Goal: Use online tool/utility: Utilize a website feature to perform a specific function

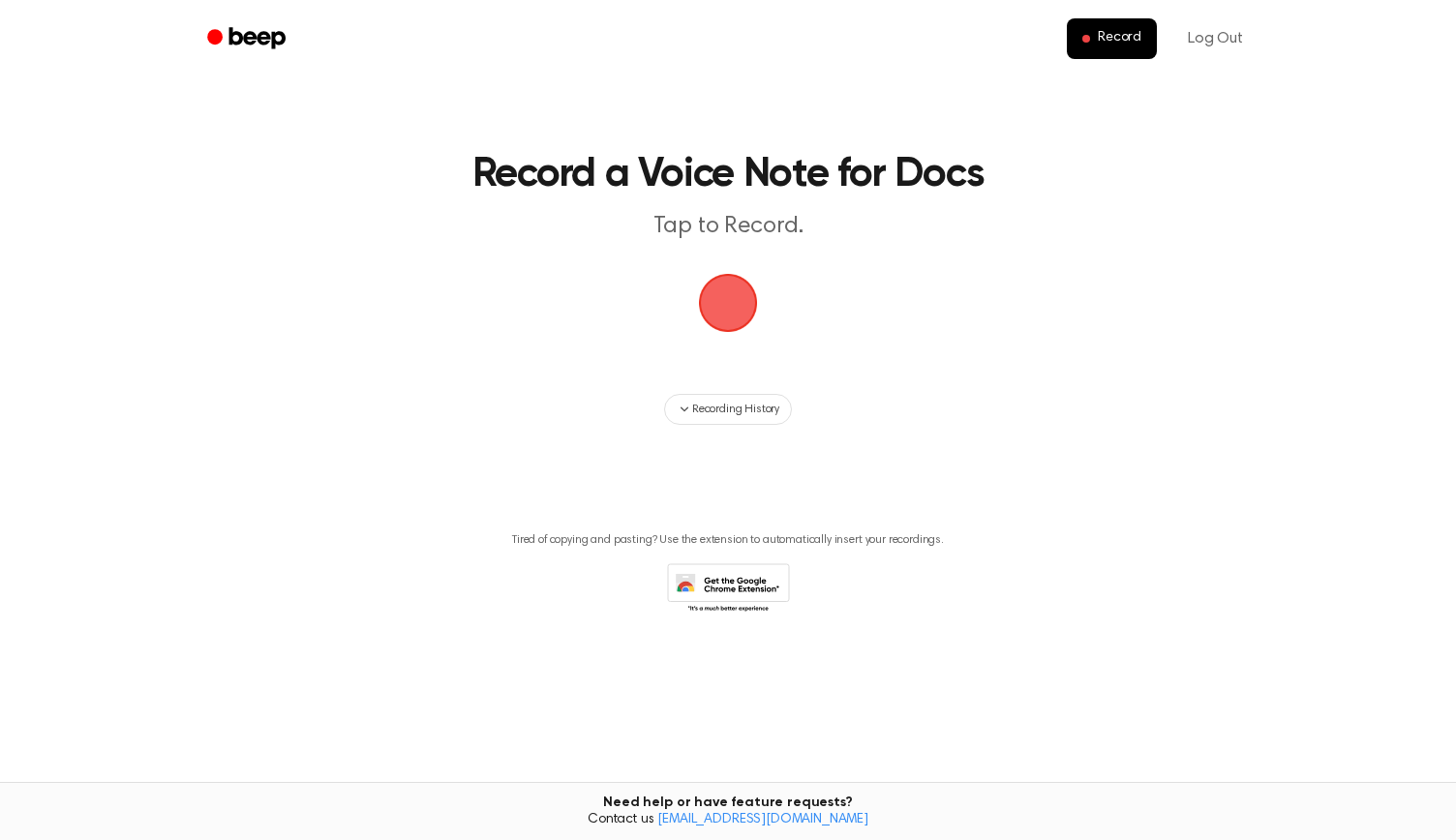
click at [721, 288] on span "button" at bounding box center [727, 302] width 108 height 108
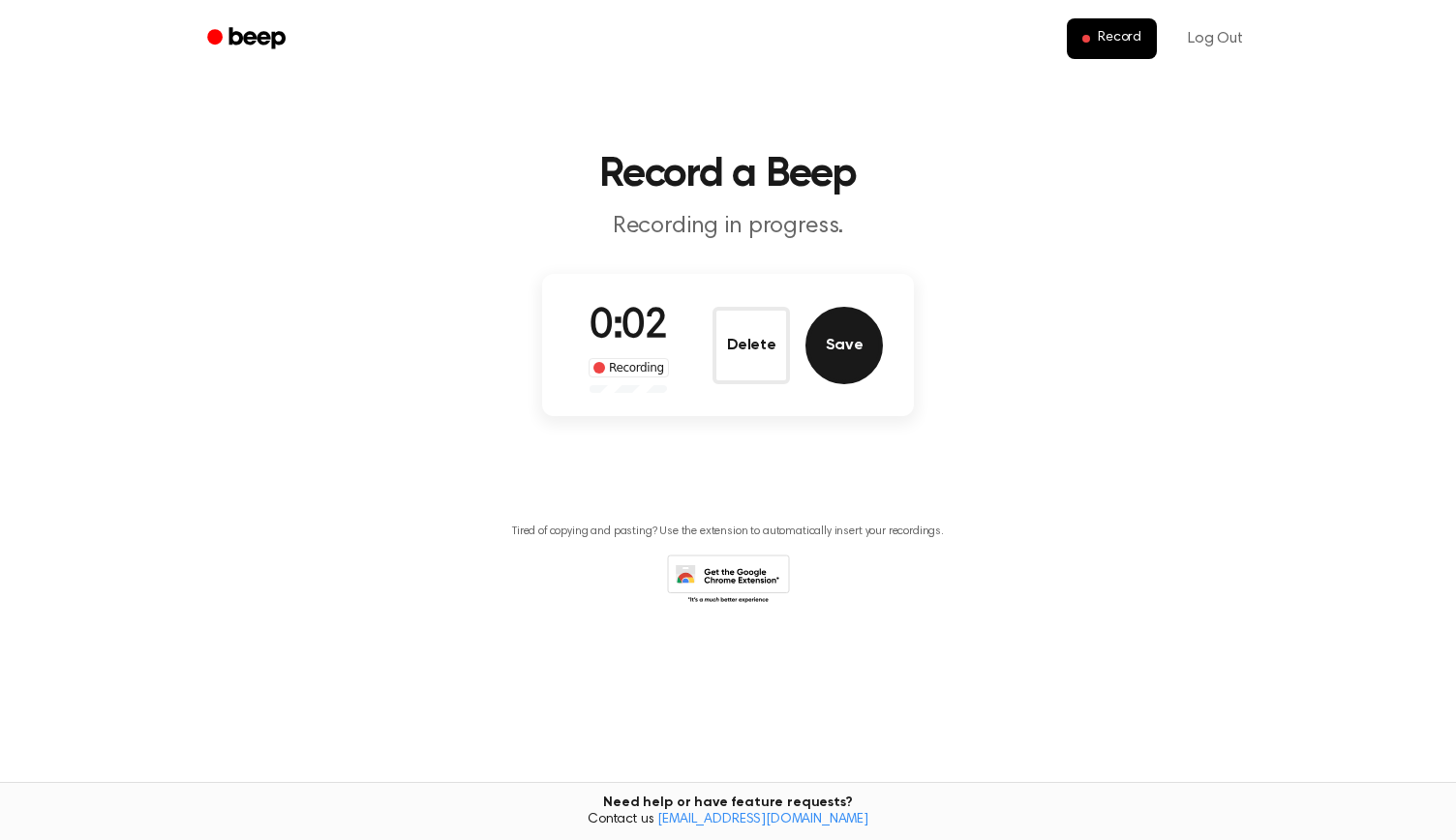
click at [838, 336] on button "Save" at bounding box center [844, 345] width 77 height 77
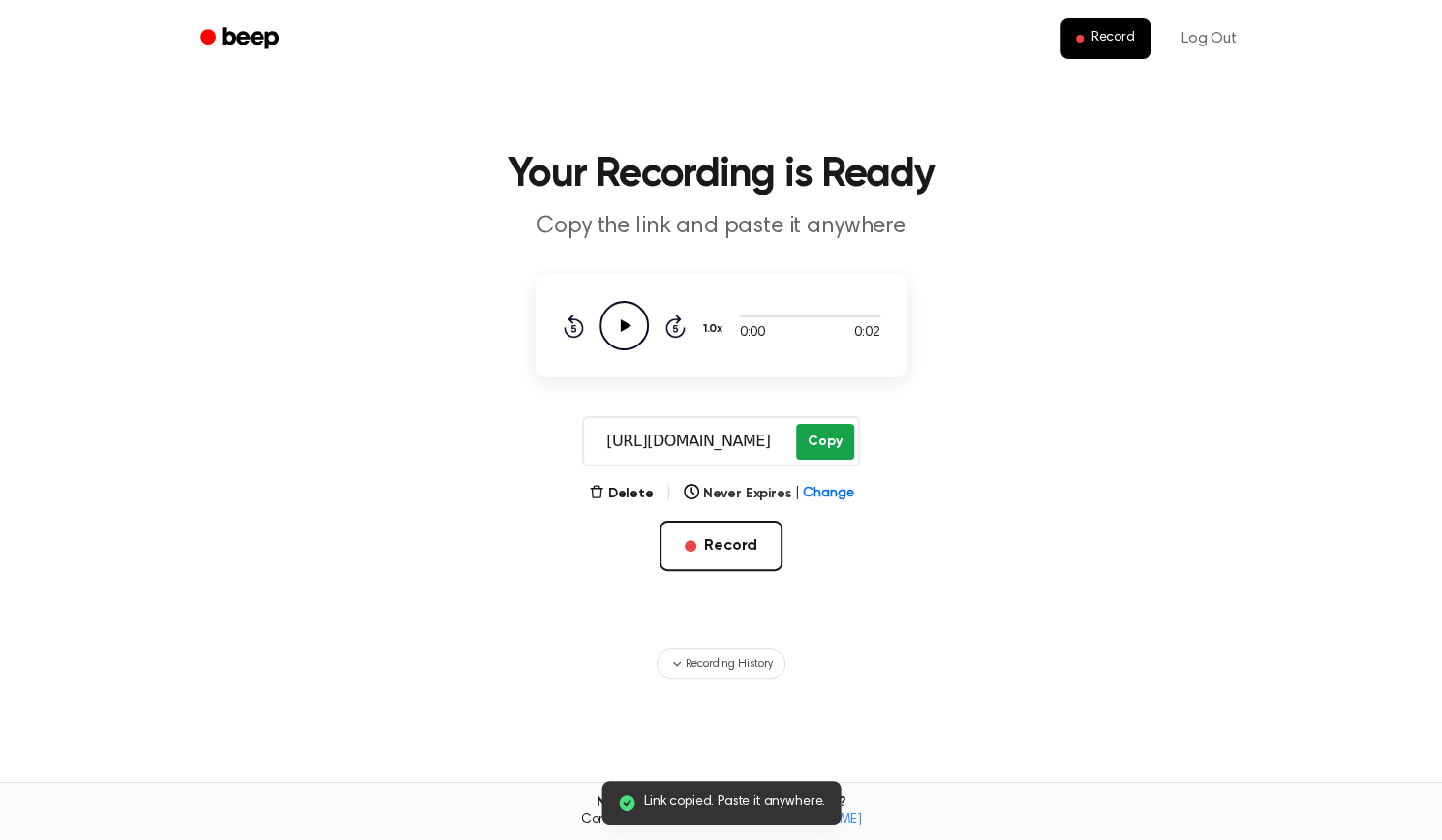
click at [823, 435] on button "Copy" at bounding box center [825, 441] width 58 height 36
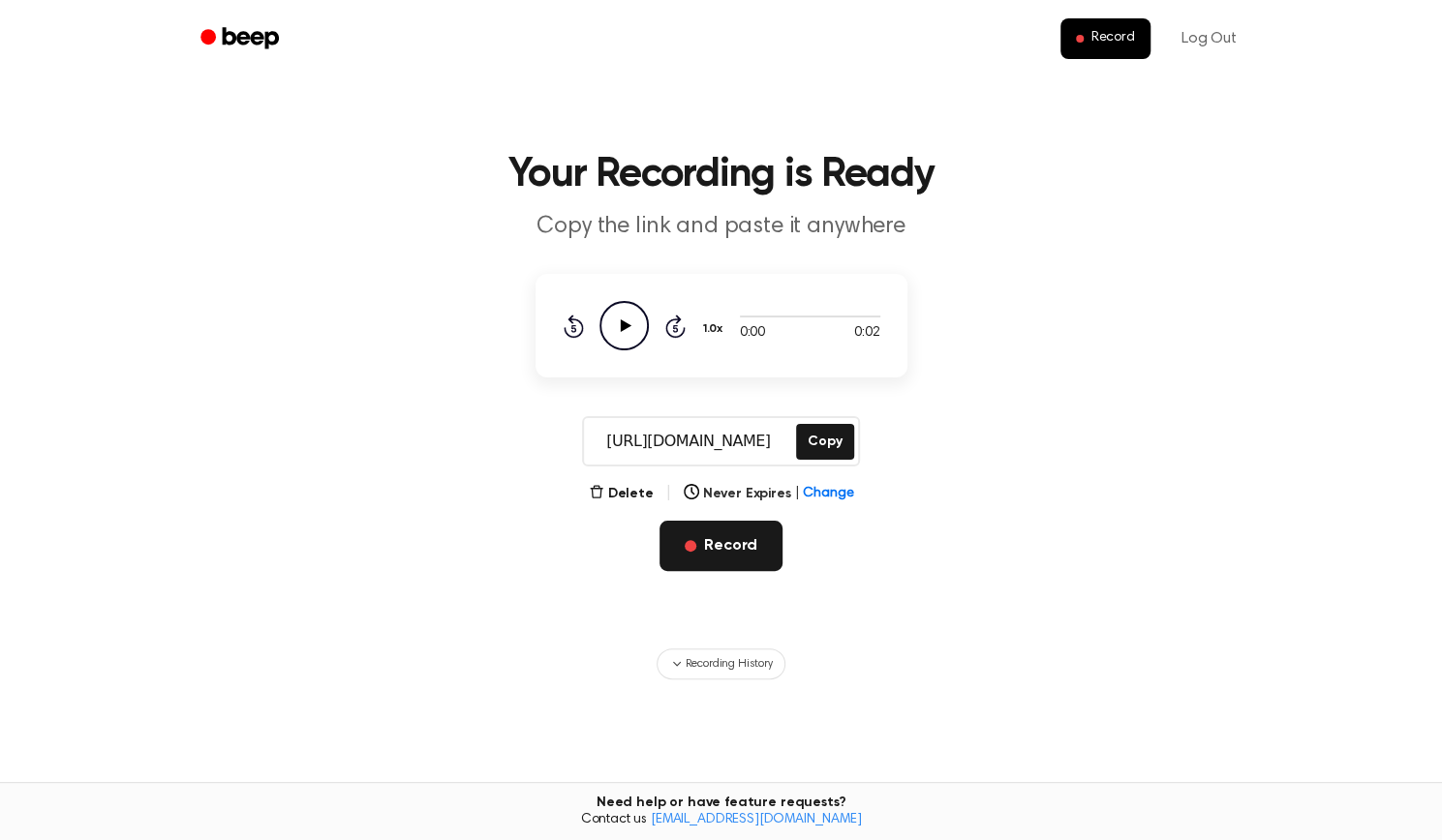
click at [687, 537] on button "Record" at bounding box center [721, 546] width 123 height 51
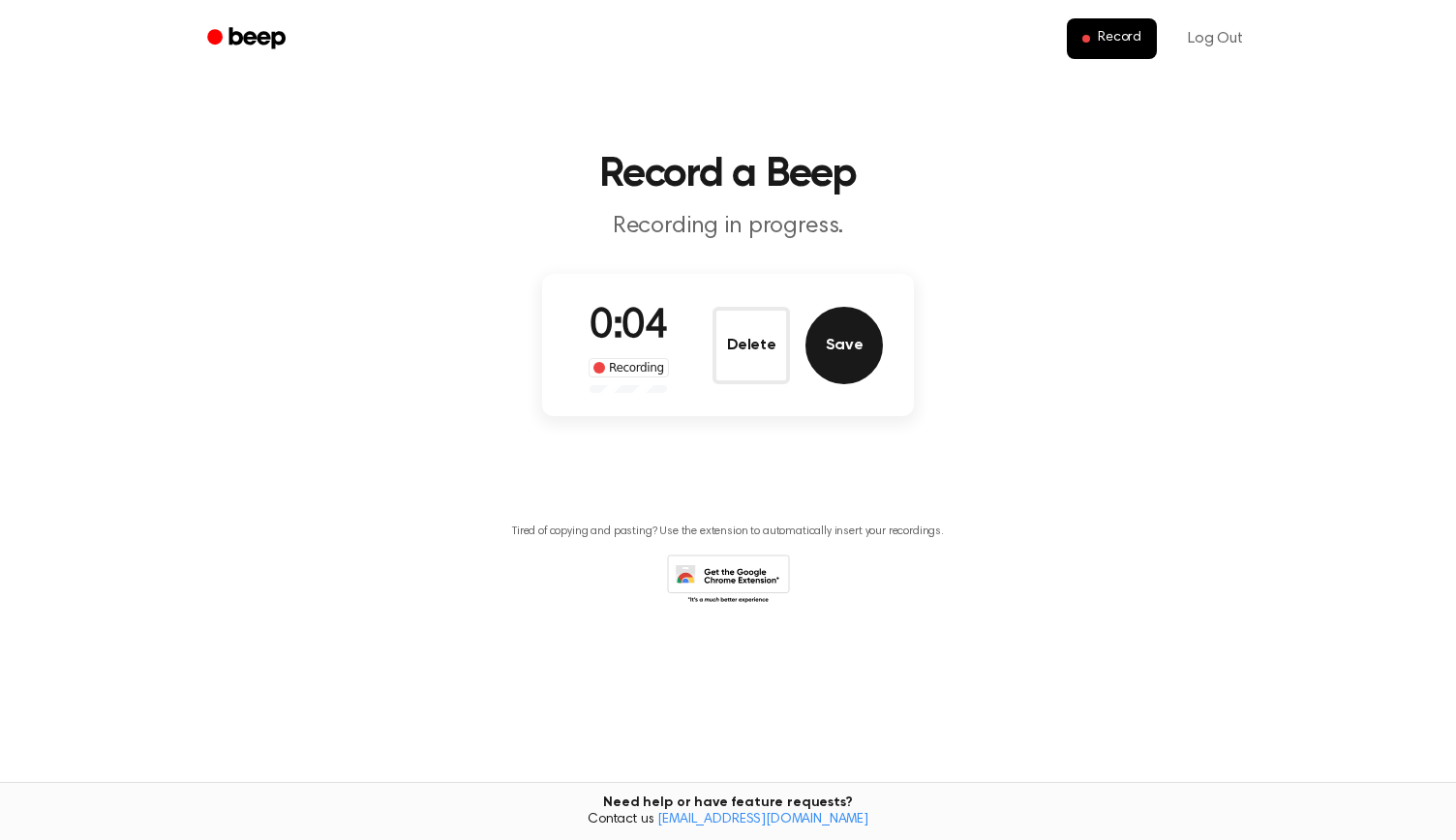
click at [846, 366] on button "Save" at bounding box center [844, 345] width 77 height 77
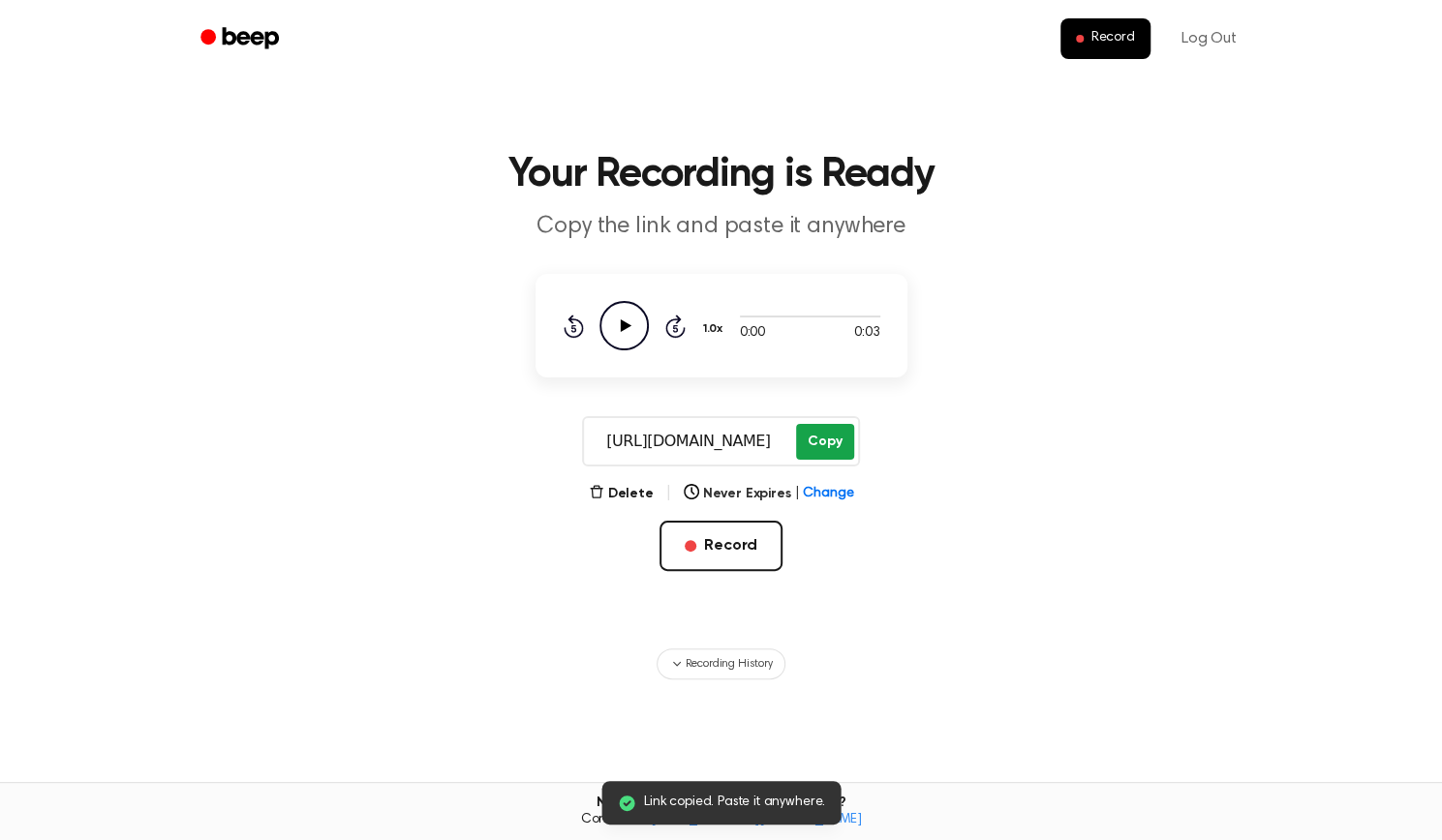
click at [815, 438] on button "Copy" at bounding box center [825, 441] width 58 height 36
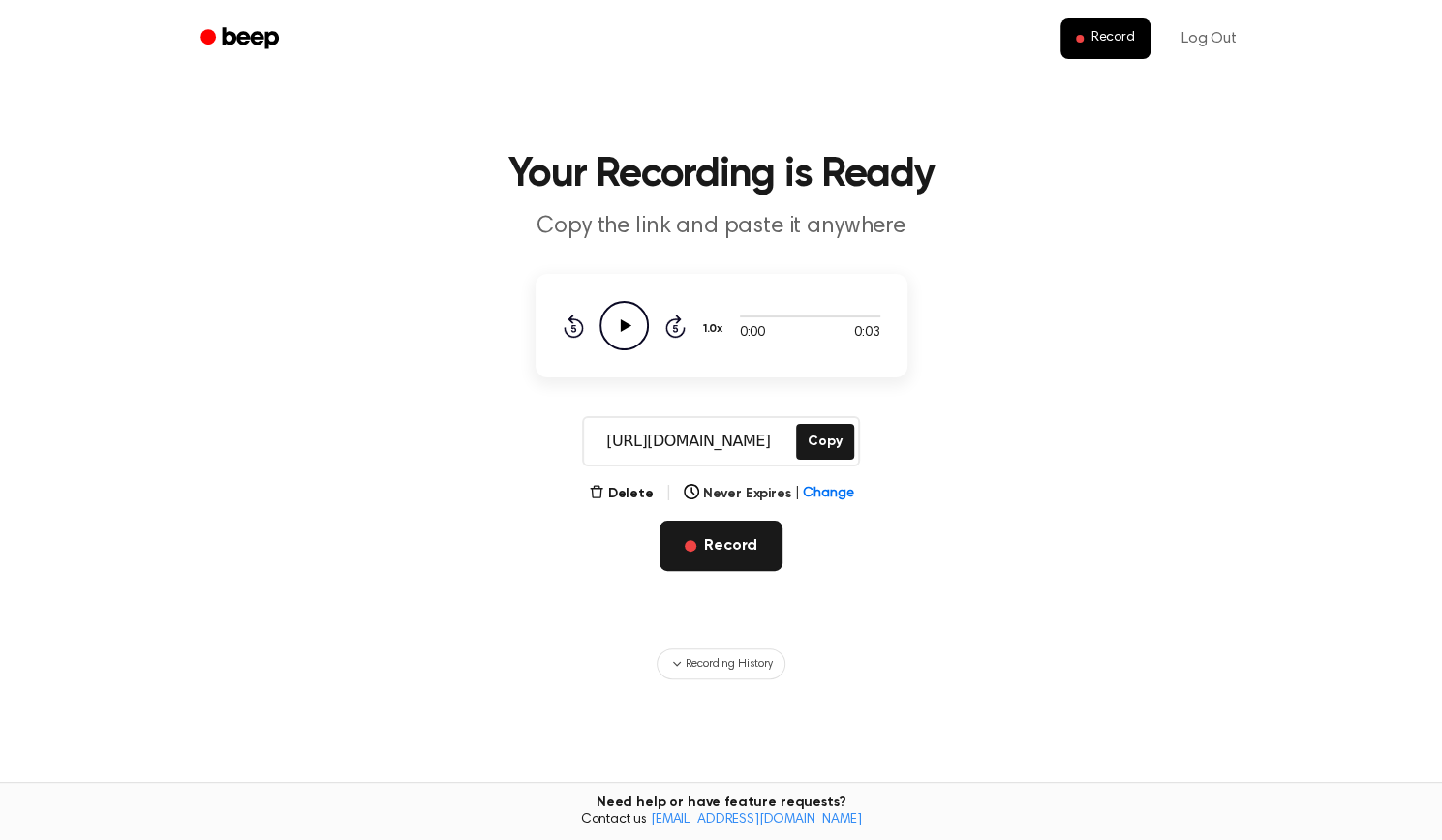
click at [697, 554] on button "Record" at bounding box center [721, 546] width 123 height 51
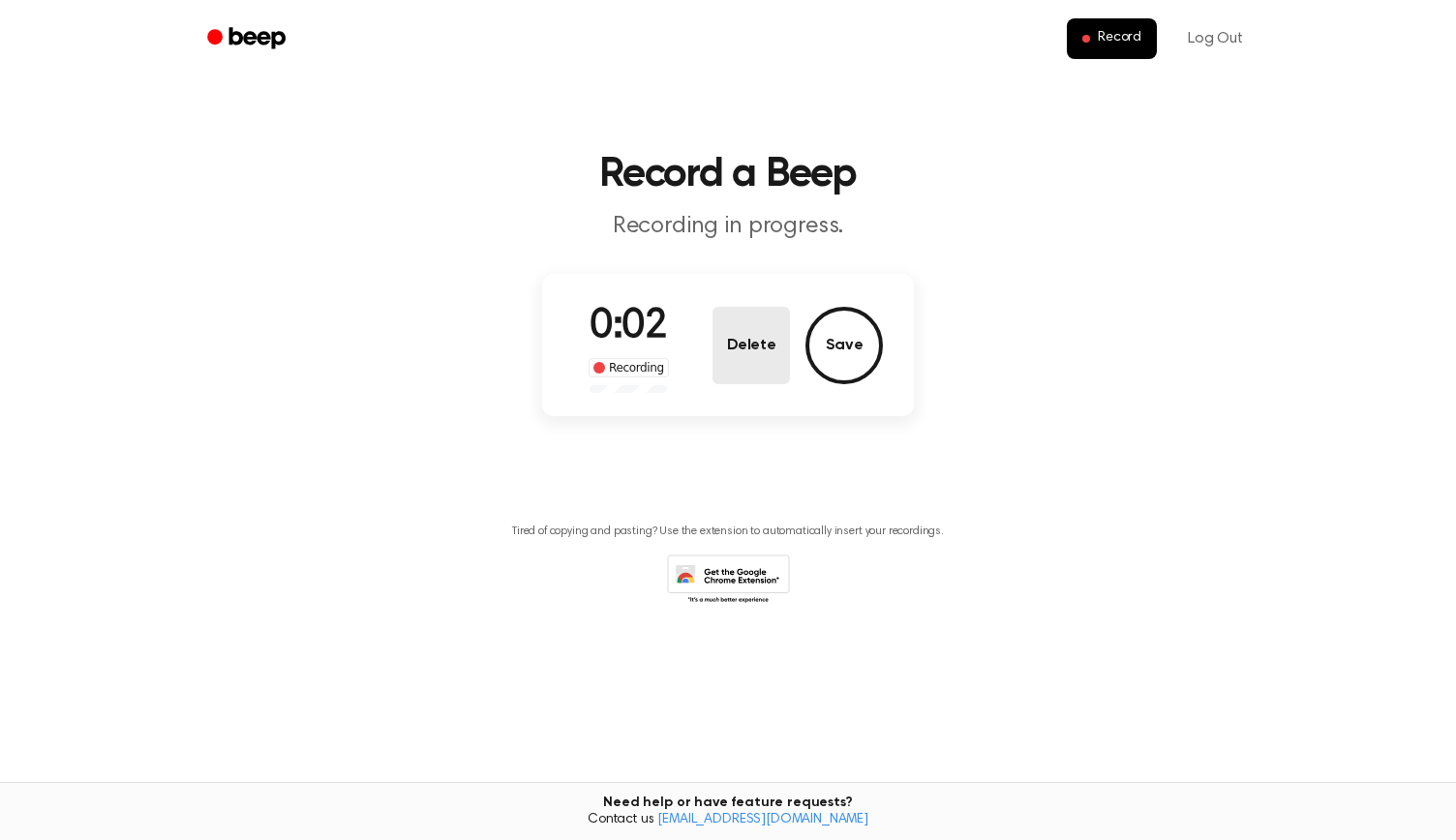
click at [754, 343] on button "Delete" at bounding box center [750, 345] width 77 height 77
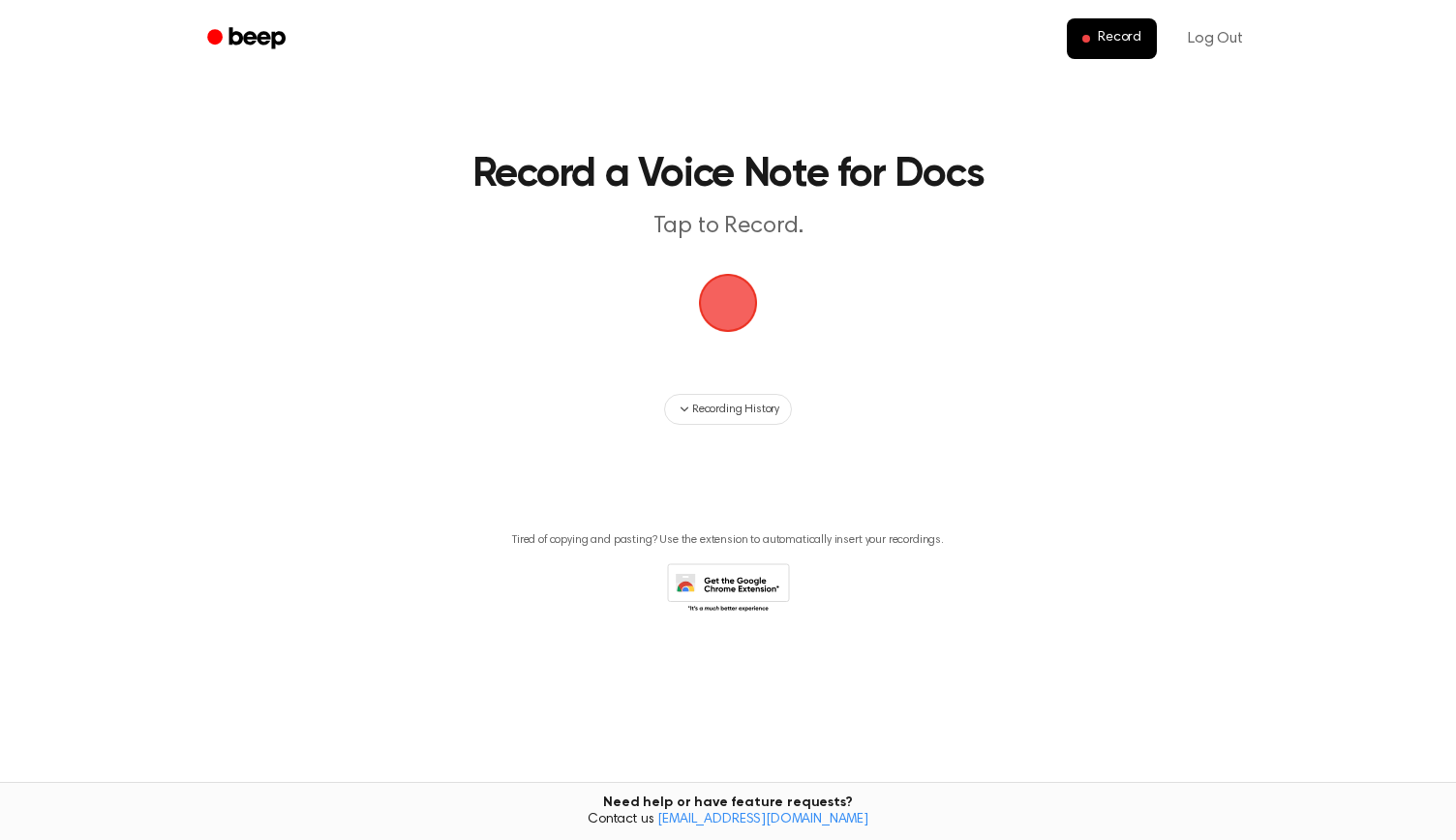
click at [735, 316] on span "button" at bounding box center [728, 303] width 63 height 63
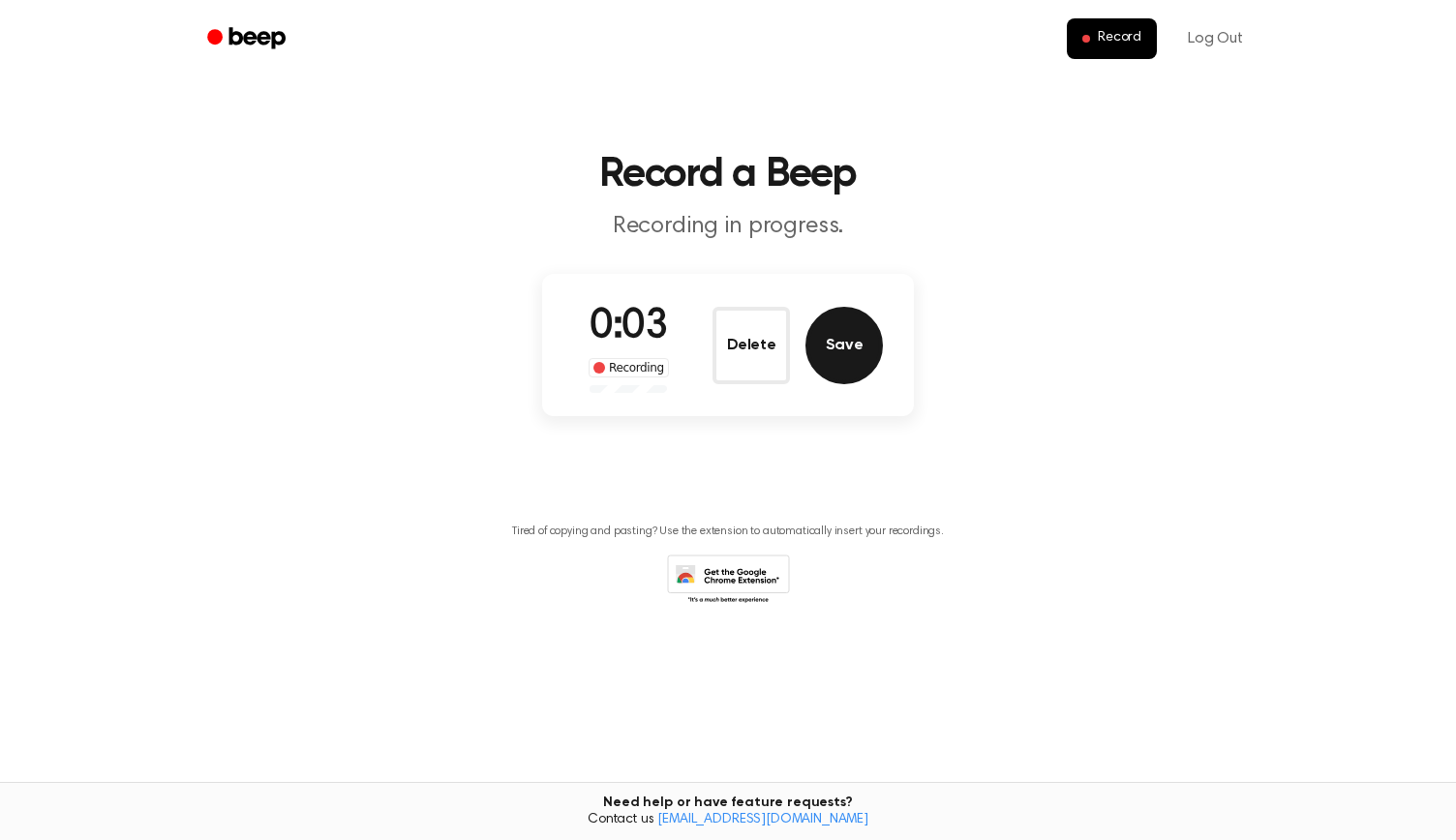
click at [844, 349] on button "Save" at bounding box center [844, 345] width 77 height 77
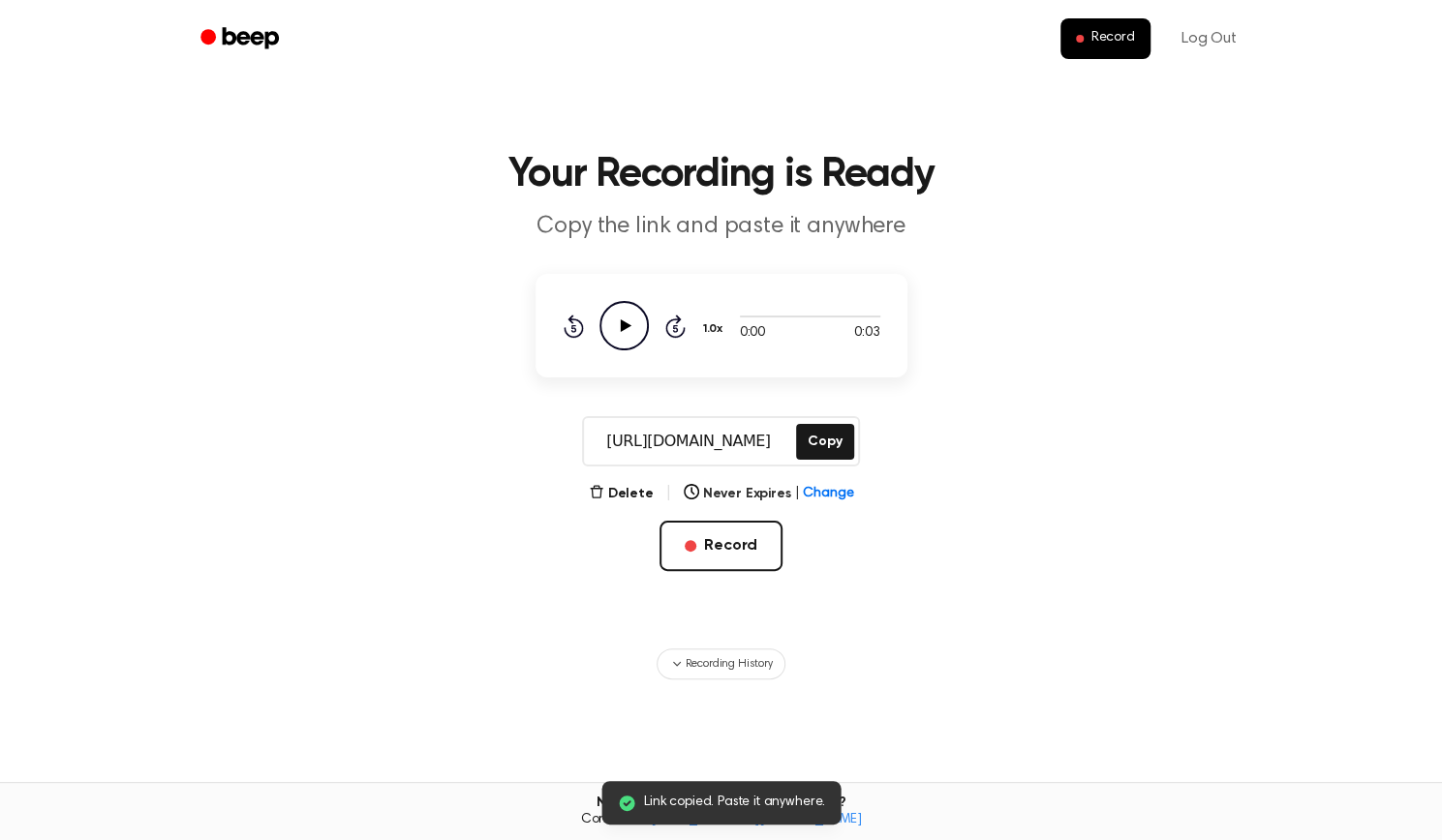
click at [634, 333] on icon "Play Audio" at bounding box center [624, 325] width 50 height 50
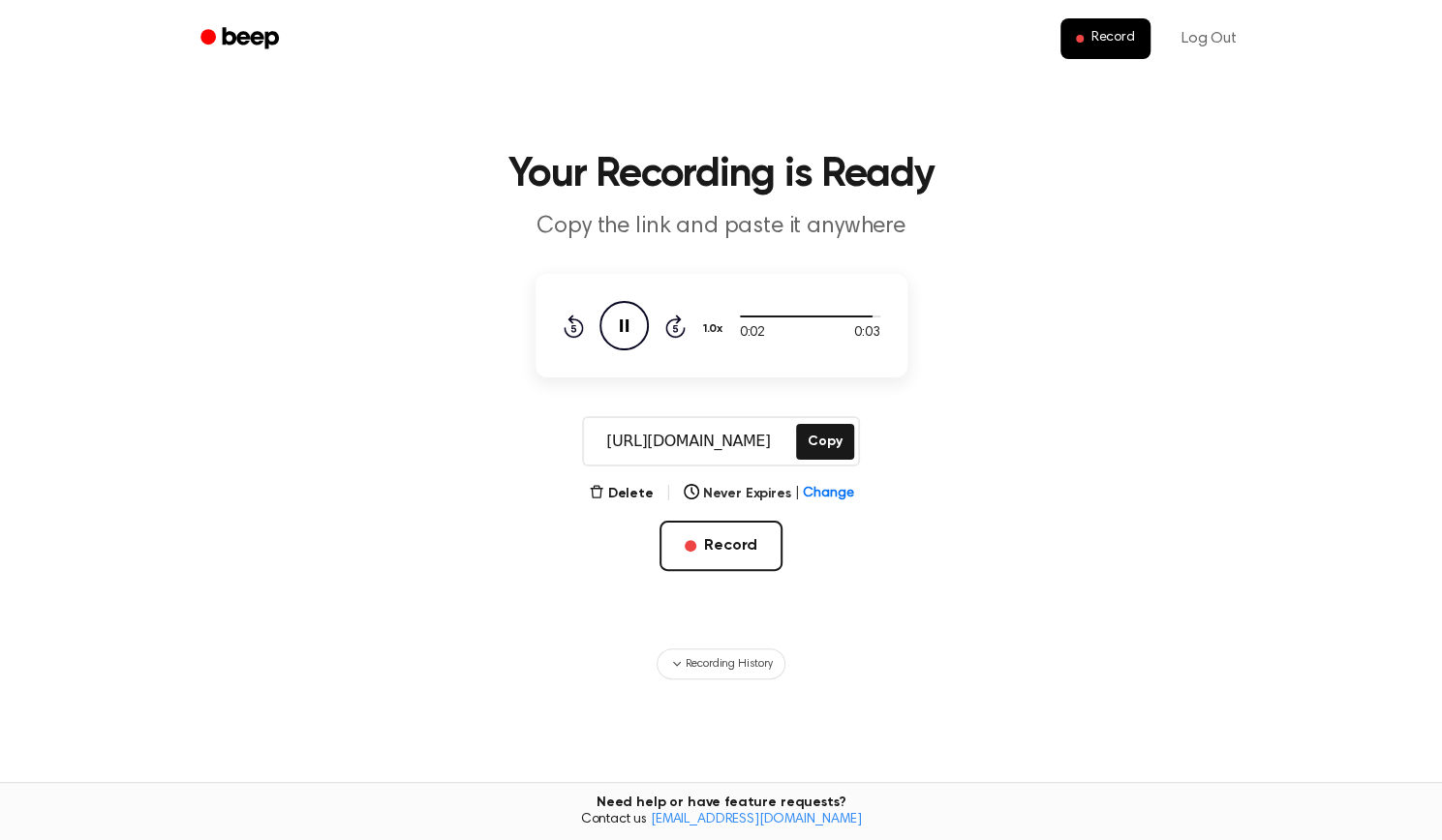
click at [628, 328] on icon "Pause Audio" at bounding box center [624, 325] width 50 height 50
click at [822, 439] on button "Copy" at bounding box center [825, 441] width 58 height 36
click at [821, 440] on button "Copy" at bounding box center [825, 441] width 58 height 36
click at [699, 525] on button "Record" at bounding box center [721, 546] width 123 height 51
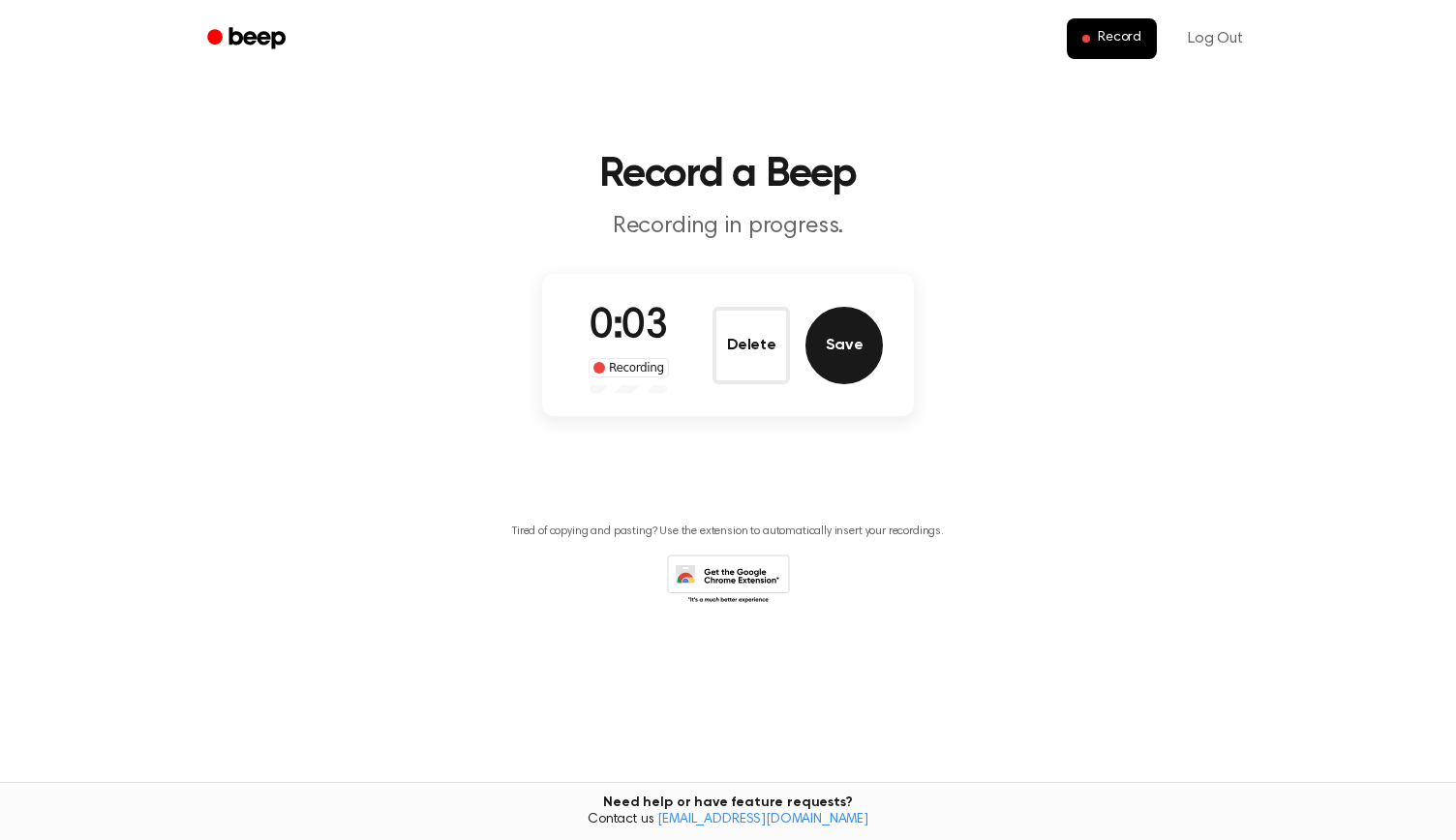
click at [832, 358] on button "Save" at bounding box center [844, 345] width 77 height 77
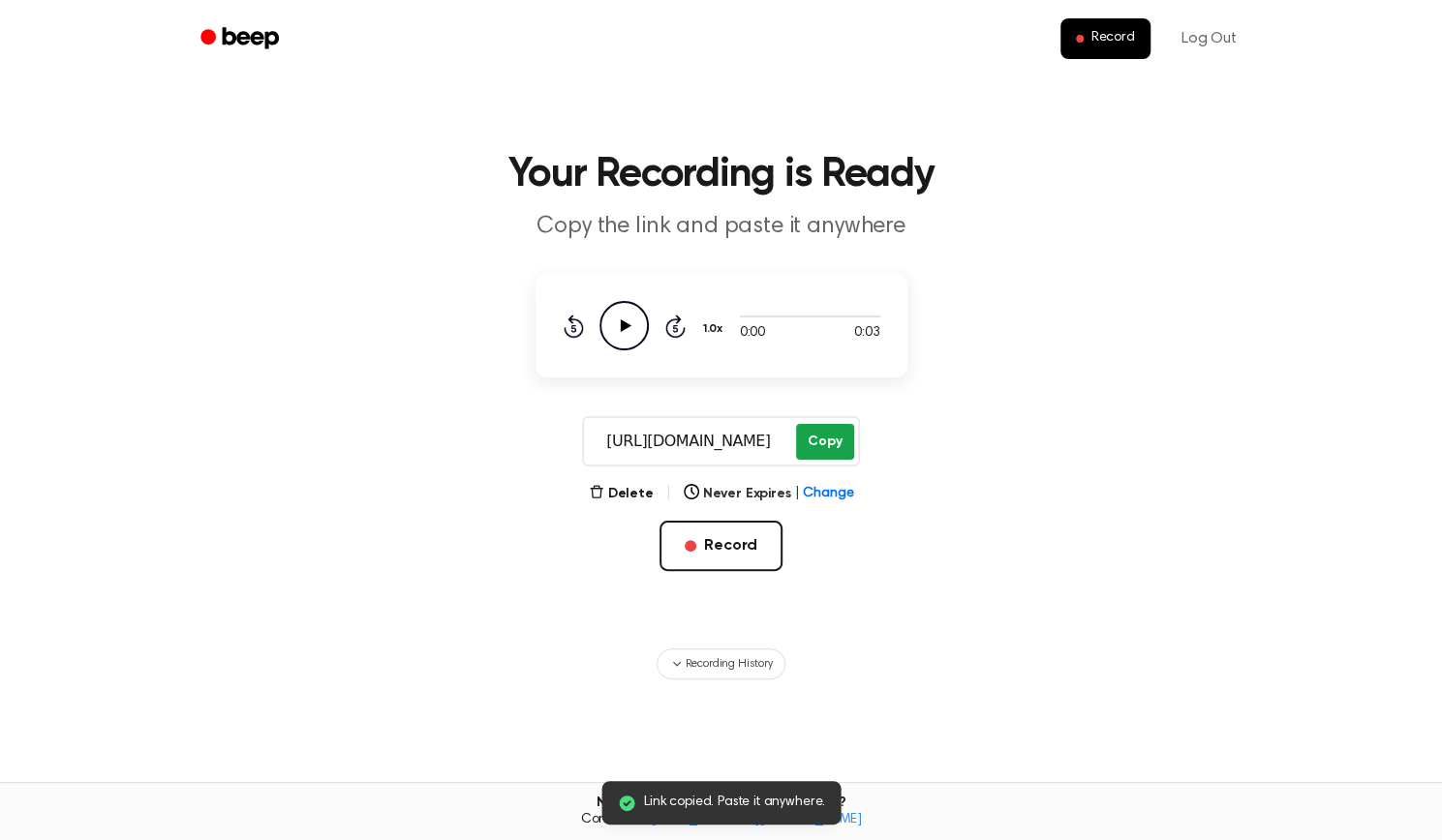
click at [830, 440] on button "Copy" at bounding box center [825, 441] width 58 height 36
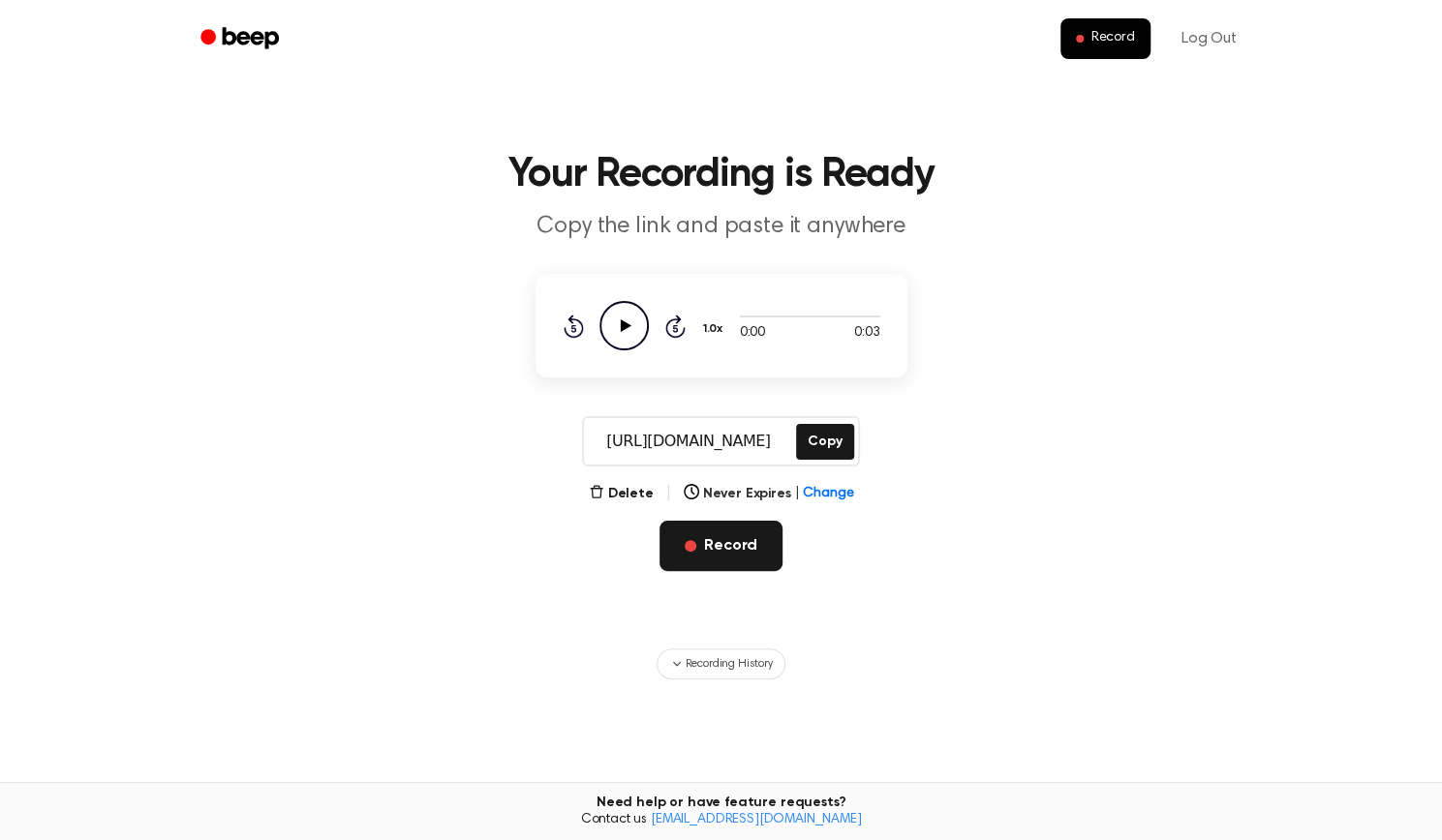
click at [693, 545] on span "button" at bounding box center [690, 546] width 12 height 12
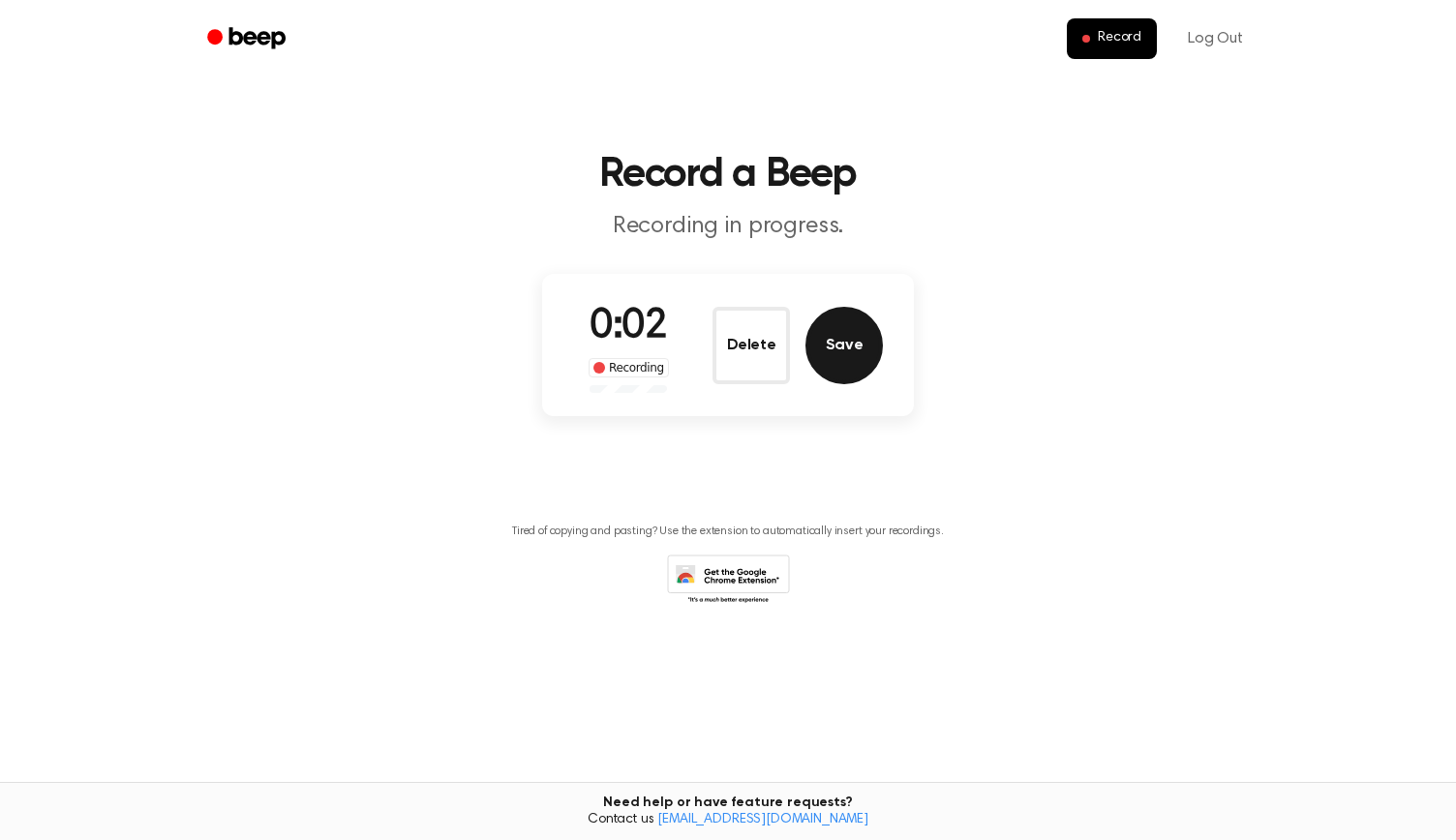
click at [835, 353] on button "Save" at bounding box center [844, 345] width 77 height 77
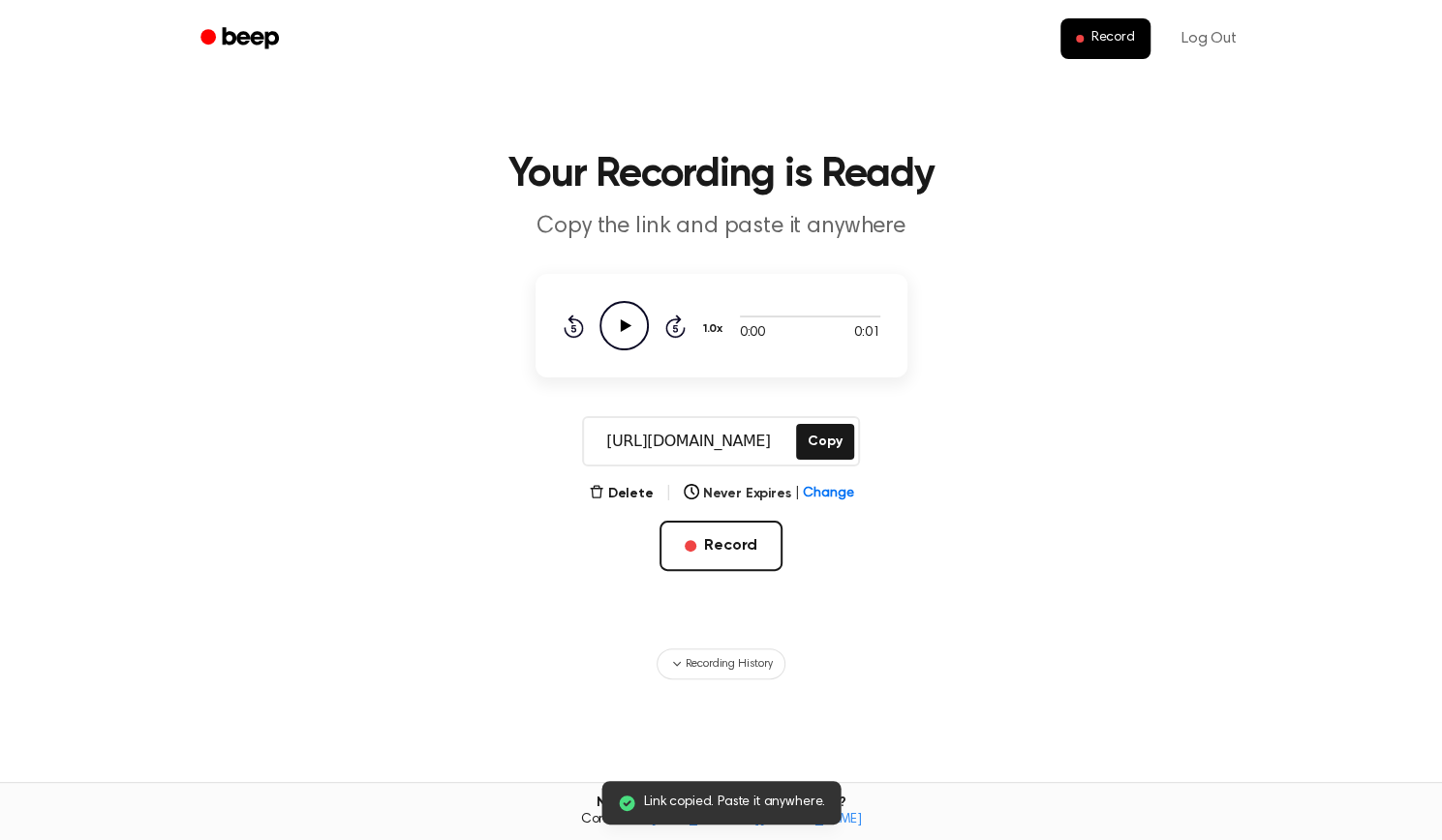
click at [613, 326] on icon "Play Audio" at bounding box center [624, 325] width 50 height 50
click at [801, 439] on button "Copy" at bounding box center [825, 441] width 58 height 36
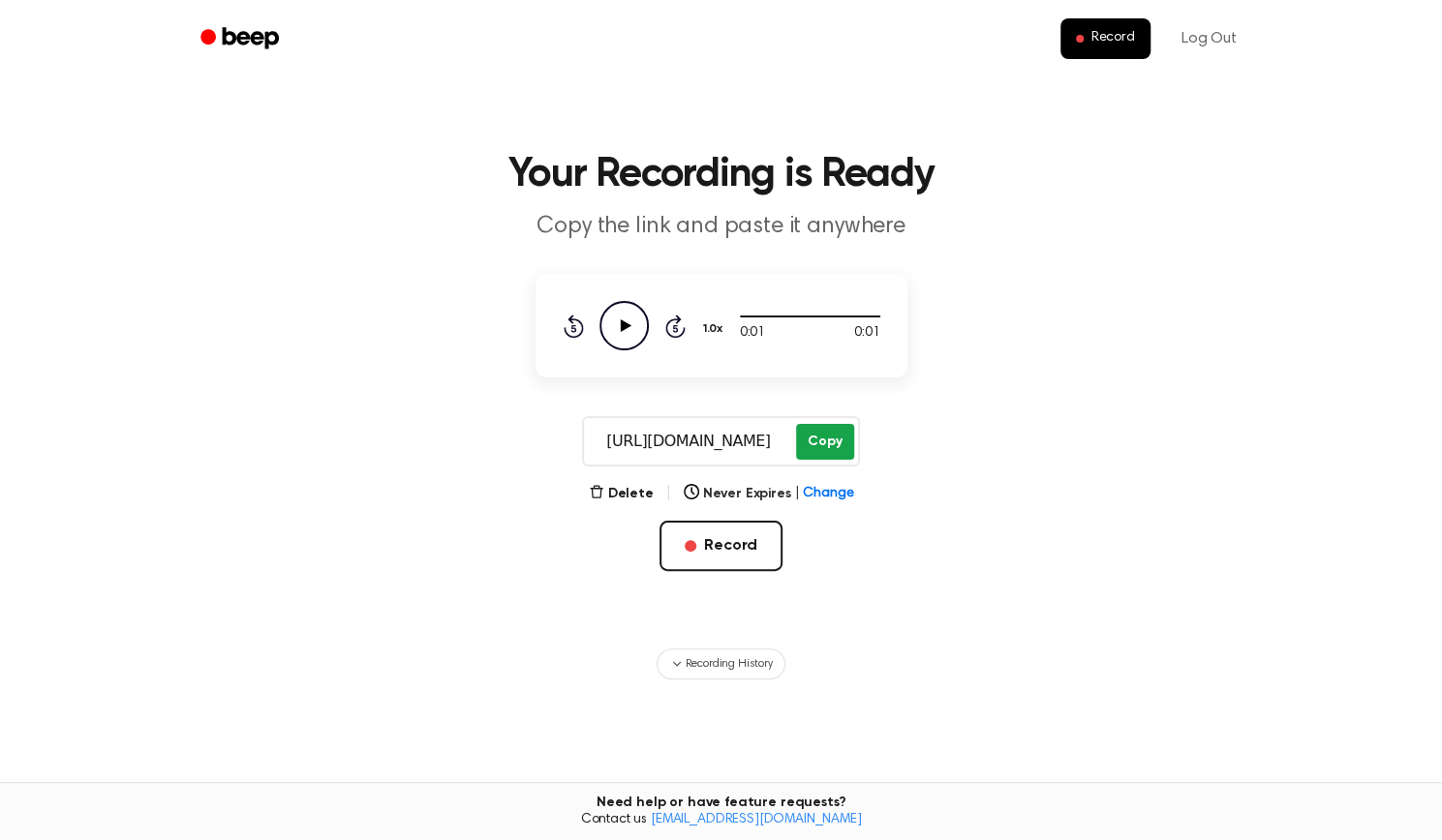
click at [828, 446] on button "Copy" at bounding box center [825, 441] width 58 height 36
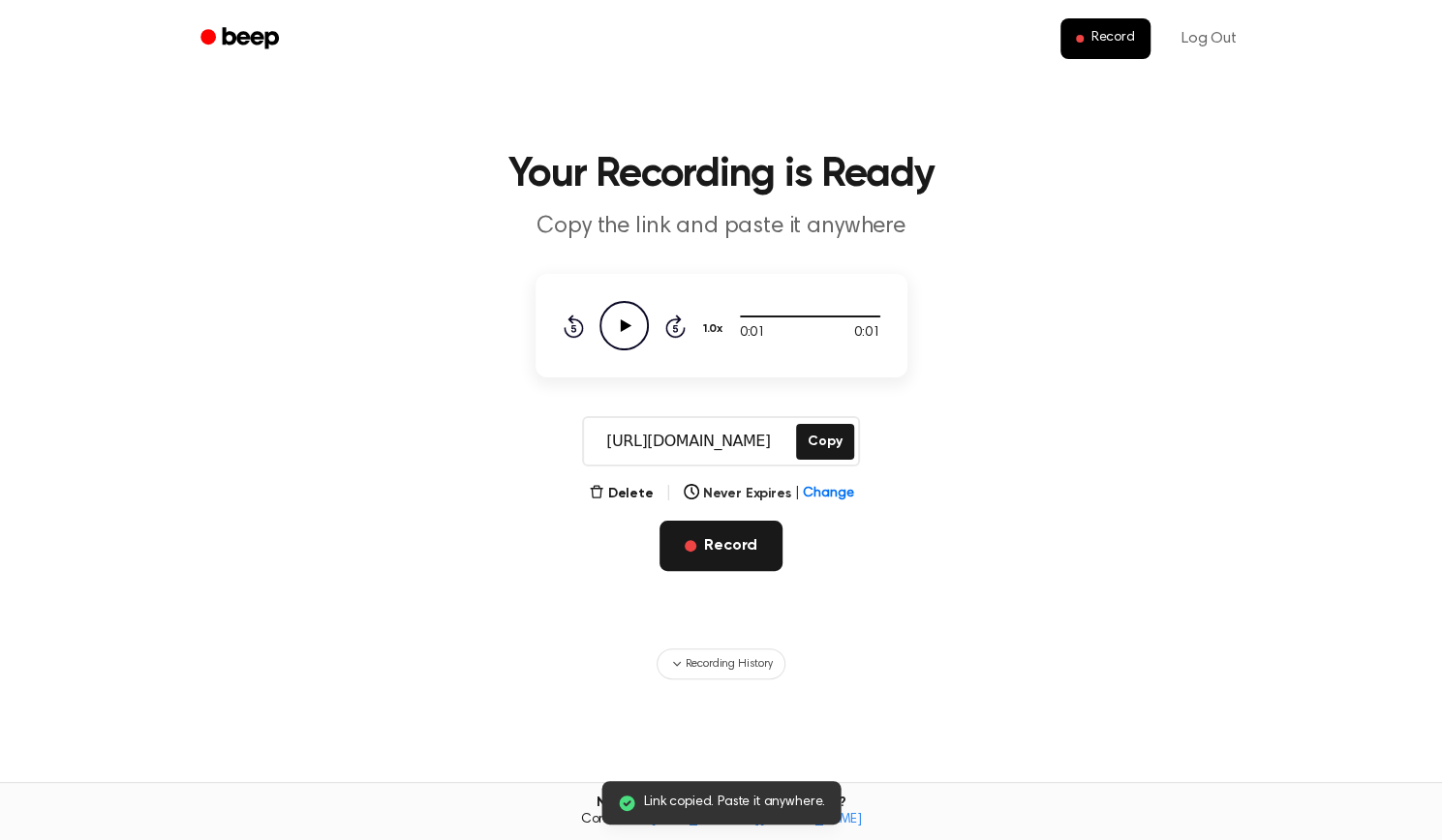
click at [708, 541] on button "Record" at bounding box center [721, 546] width 123 height 51
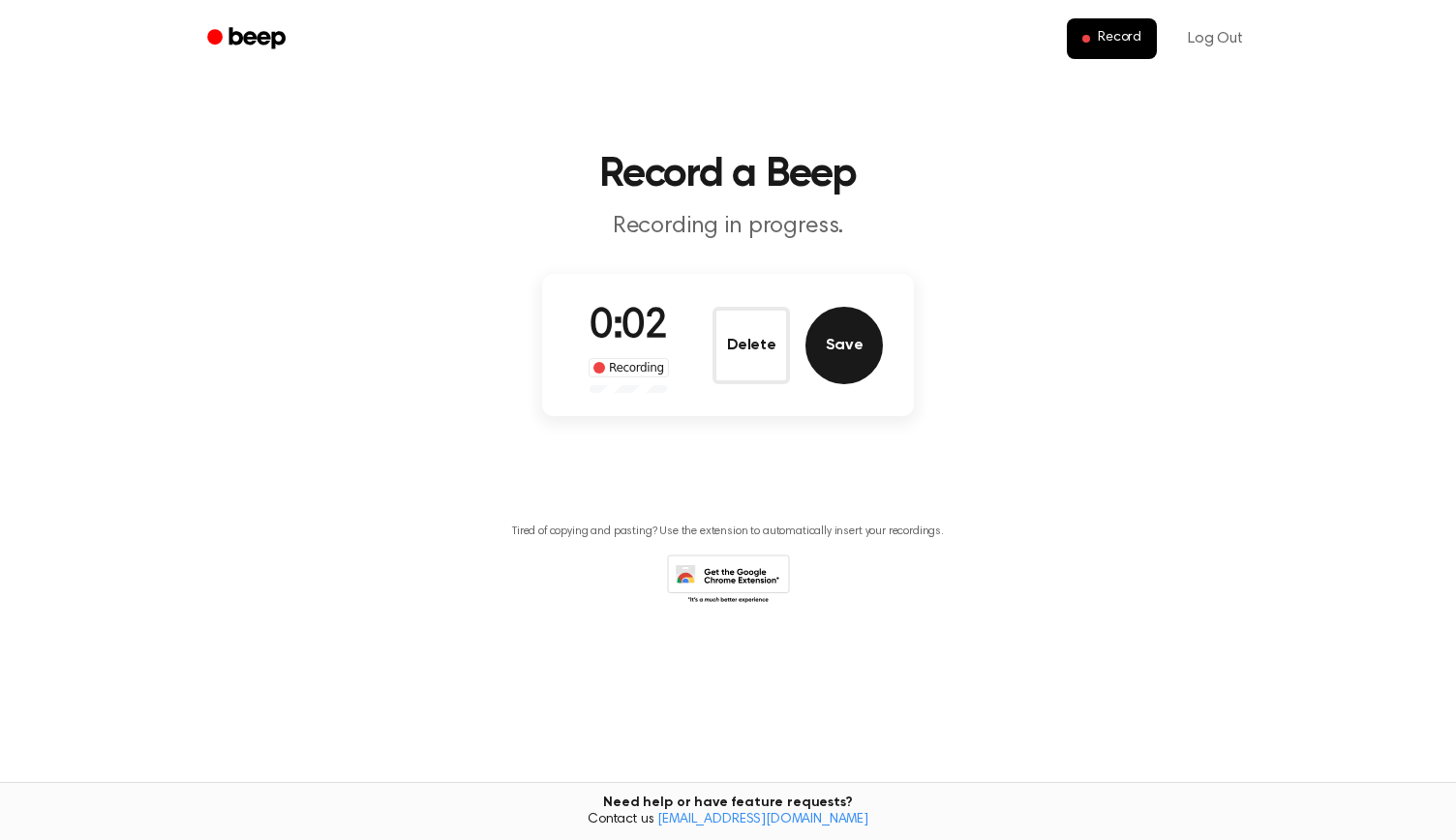
click at [853, 325] on button "Save" at bounding box center [844, 345] width 77 height 77
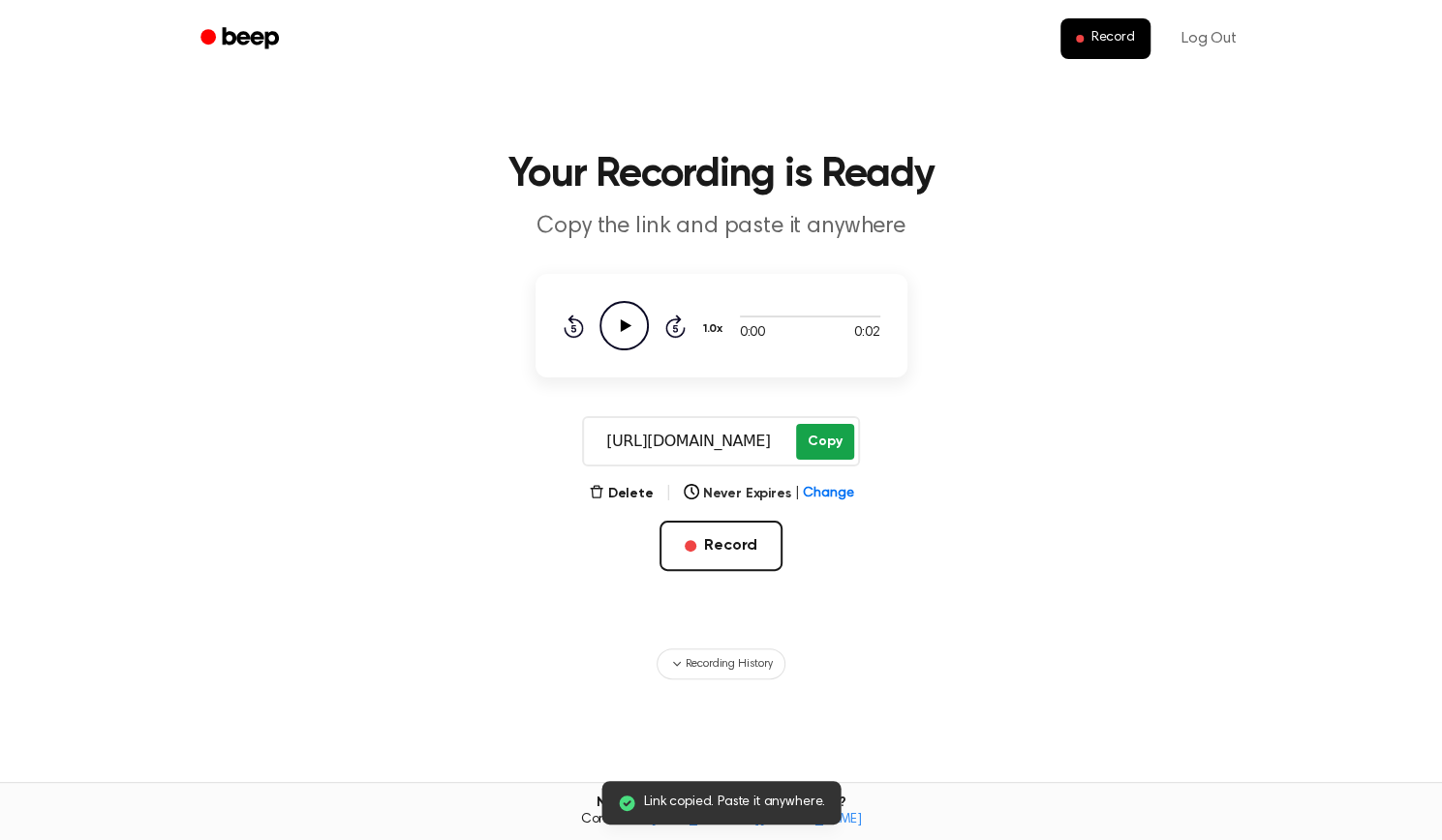
click at [817, 433] on button "Copy" at bounding box center [825, 441] width 58 height 36
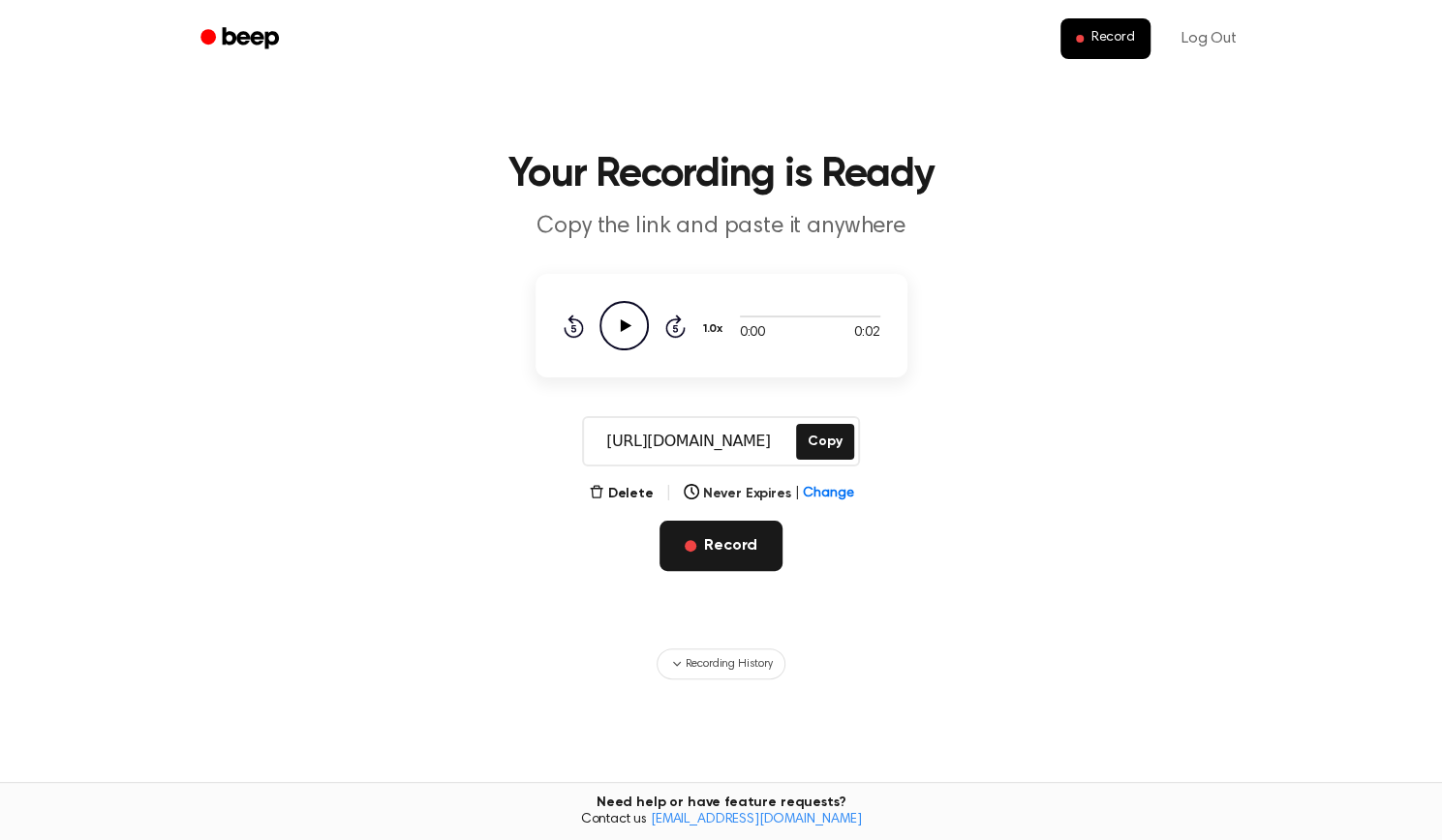
click at [682, 524] on button "Record" at bounding box center [721, 546] width 123 height 51
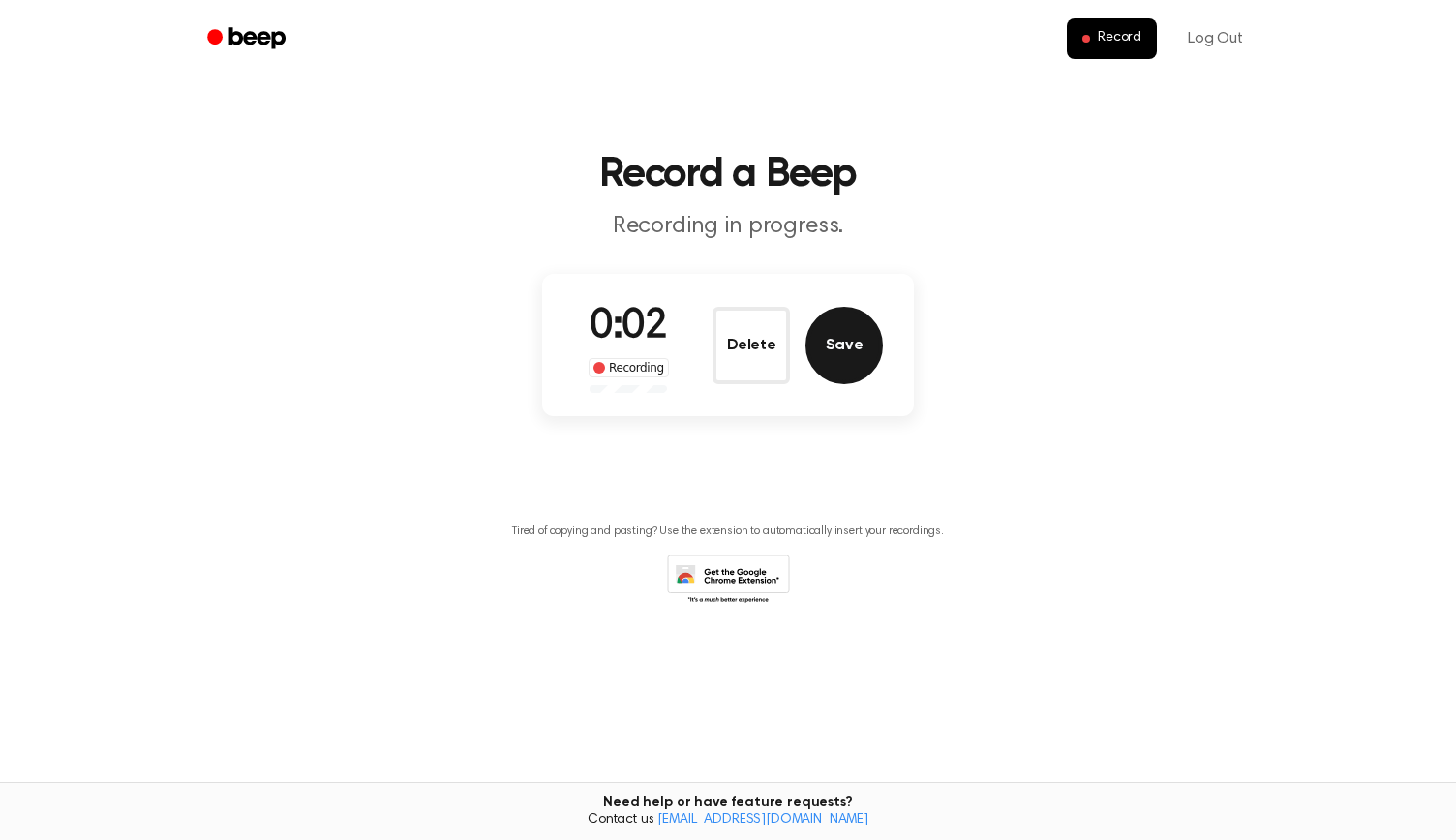
click at [840, 348] on button "Save" at bounding box center [844, 345] width 77 height 77
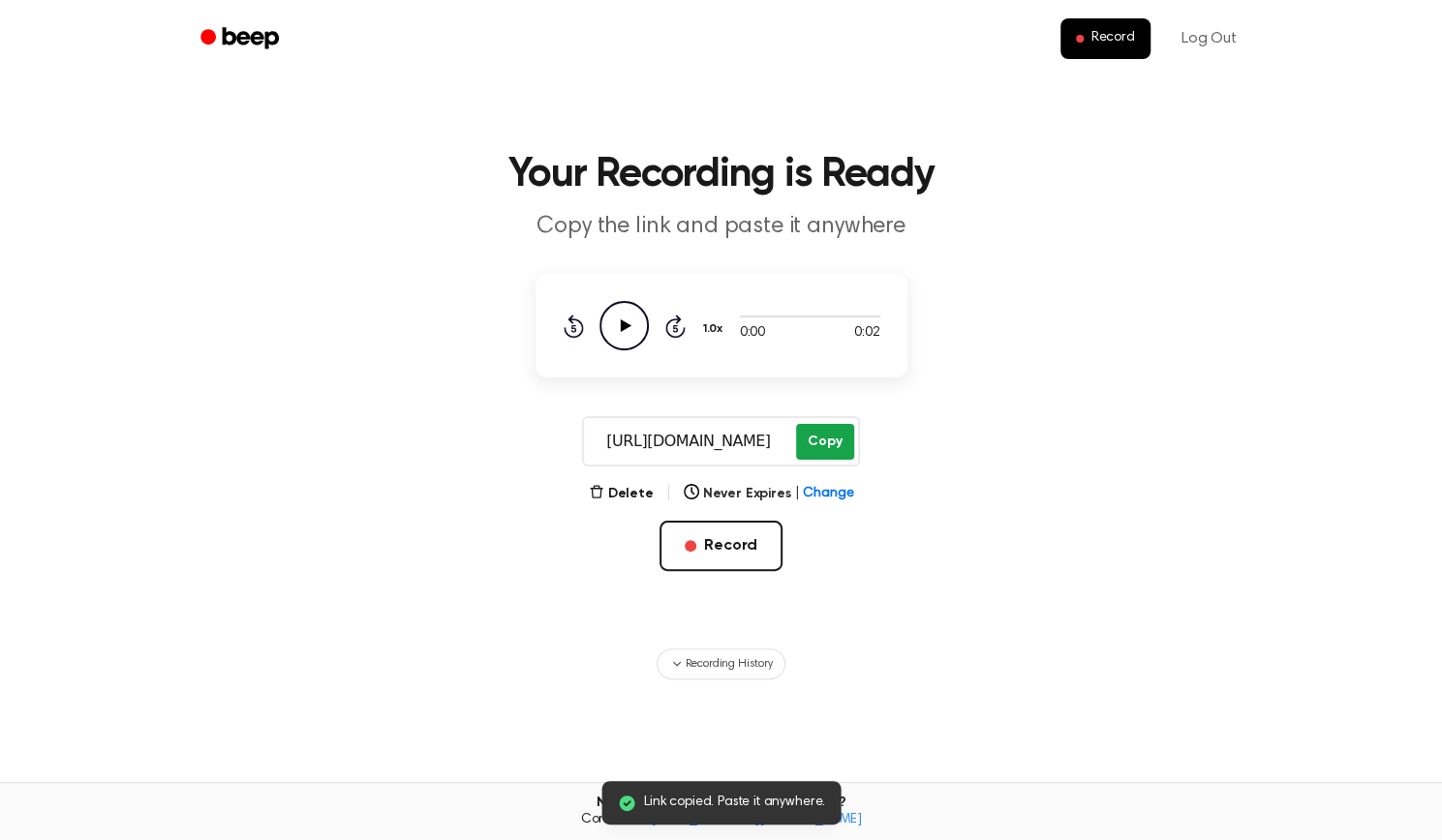
click at [825, 440] on button "Copy" at bounding box center [825, 441] width 58 height 36
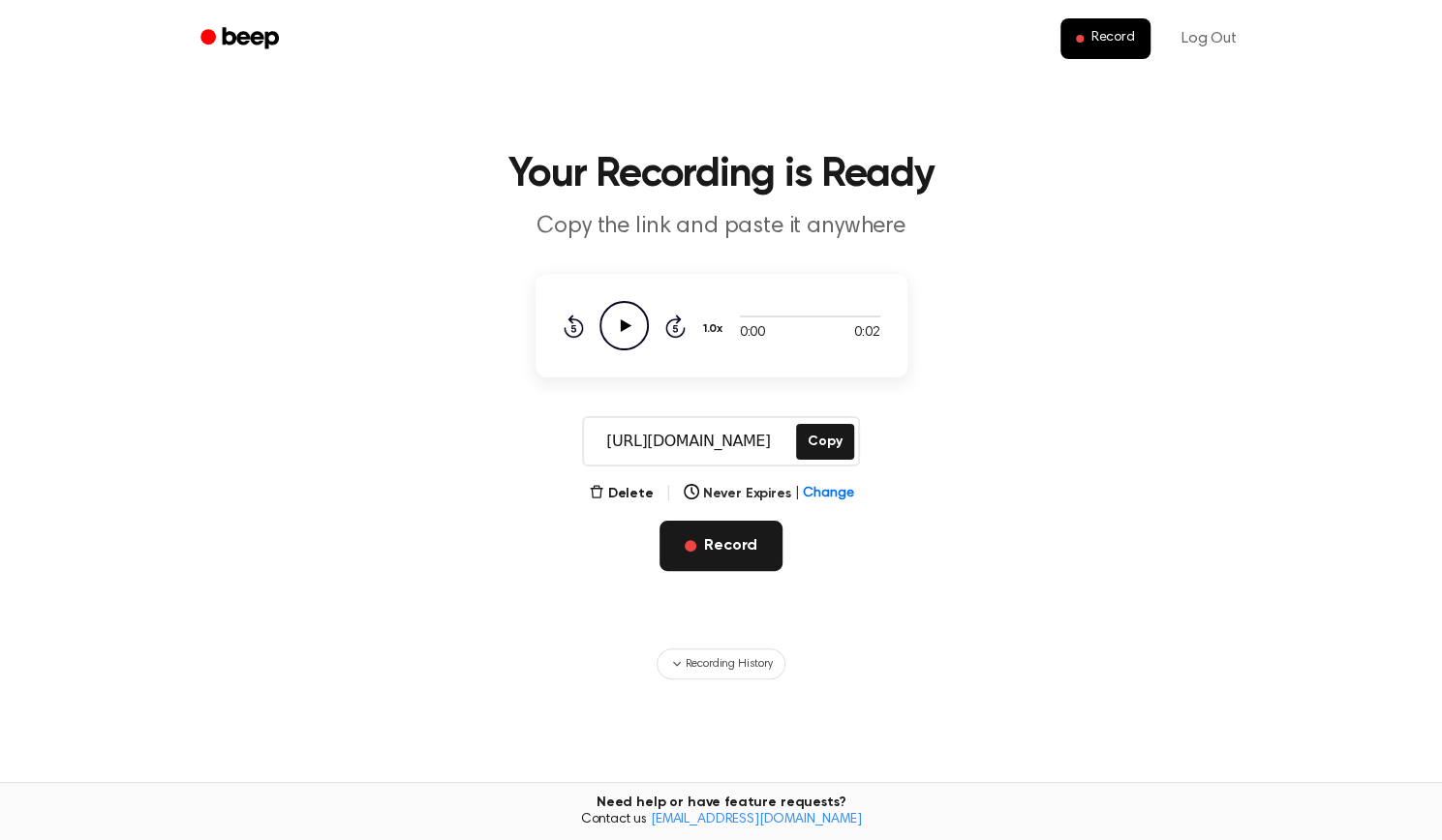
click at [687, 538] on button "Record" at bounding box center [721, 546] width 123 height 51
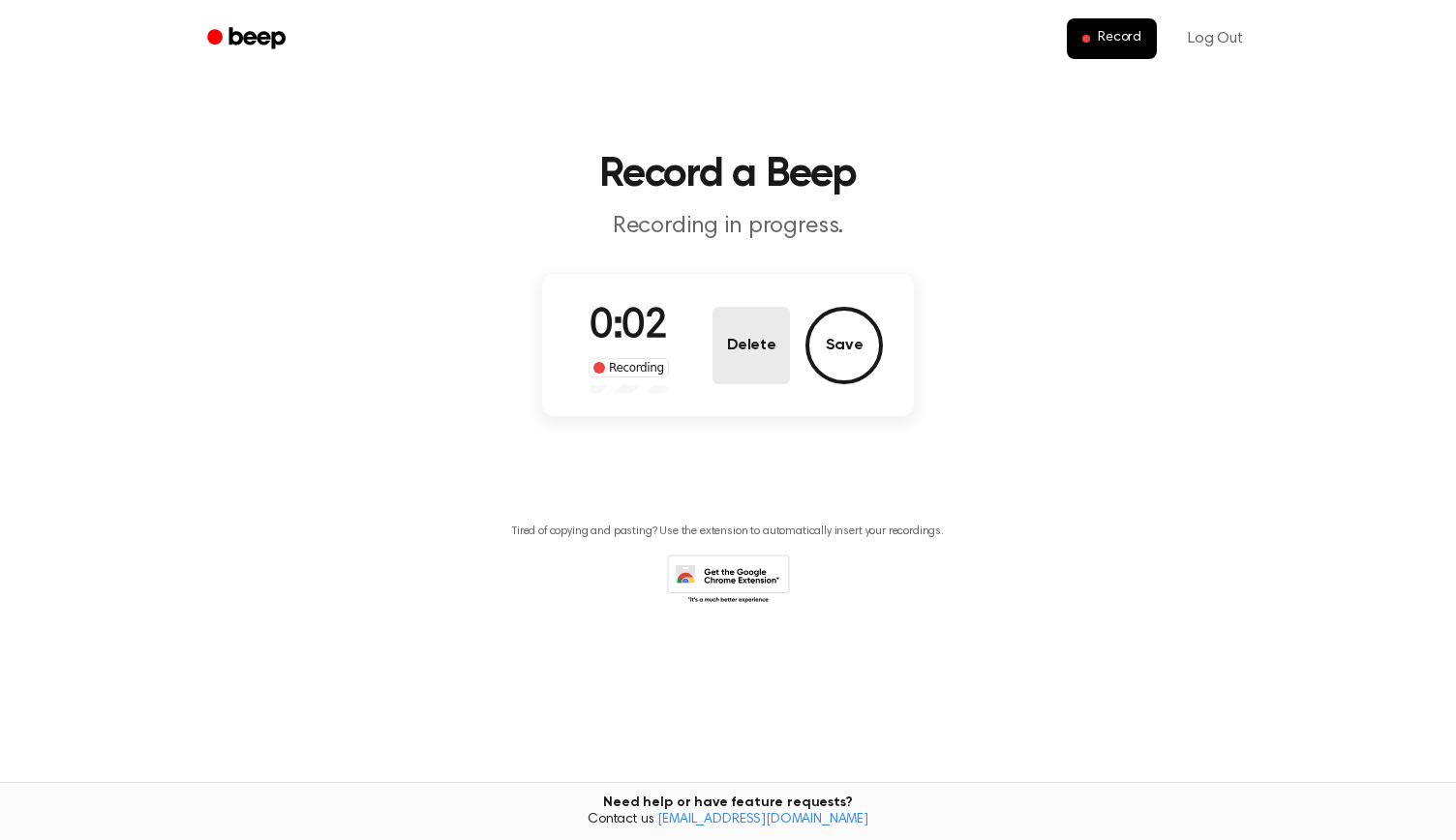
click at [771, 356] on button "Delete" at bounding box center [750, 345] width 77 height 77
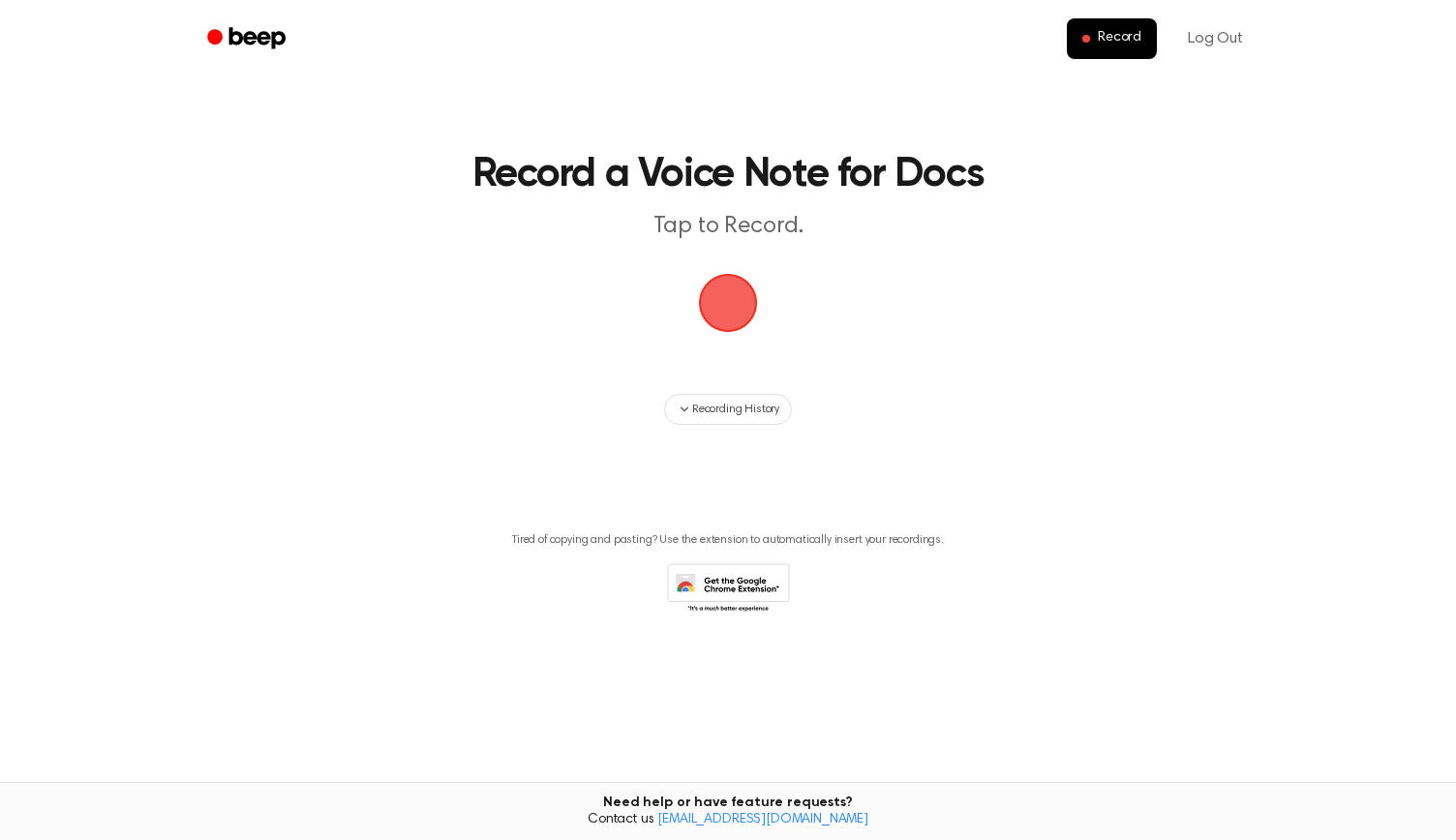
click at [727, 326] on span "button" at bounding box center [728, 303] width 55 height 55
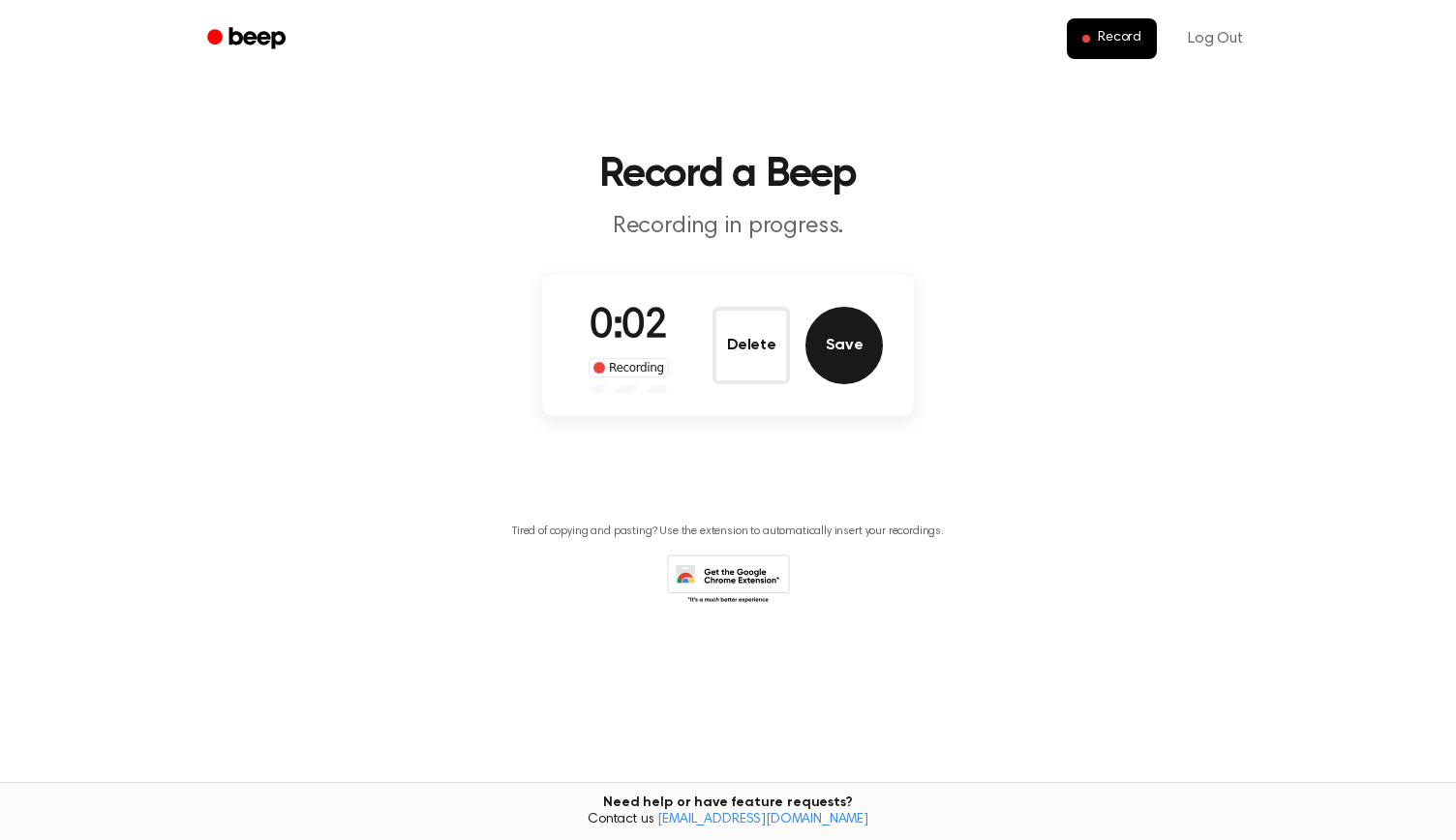
click at [856, 340] on button "Save" at bounding box center [844, 345] width 77 height 77
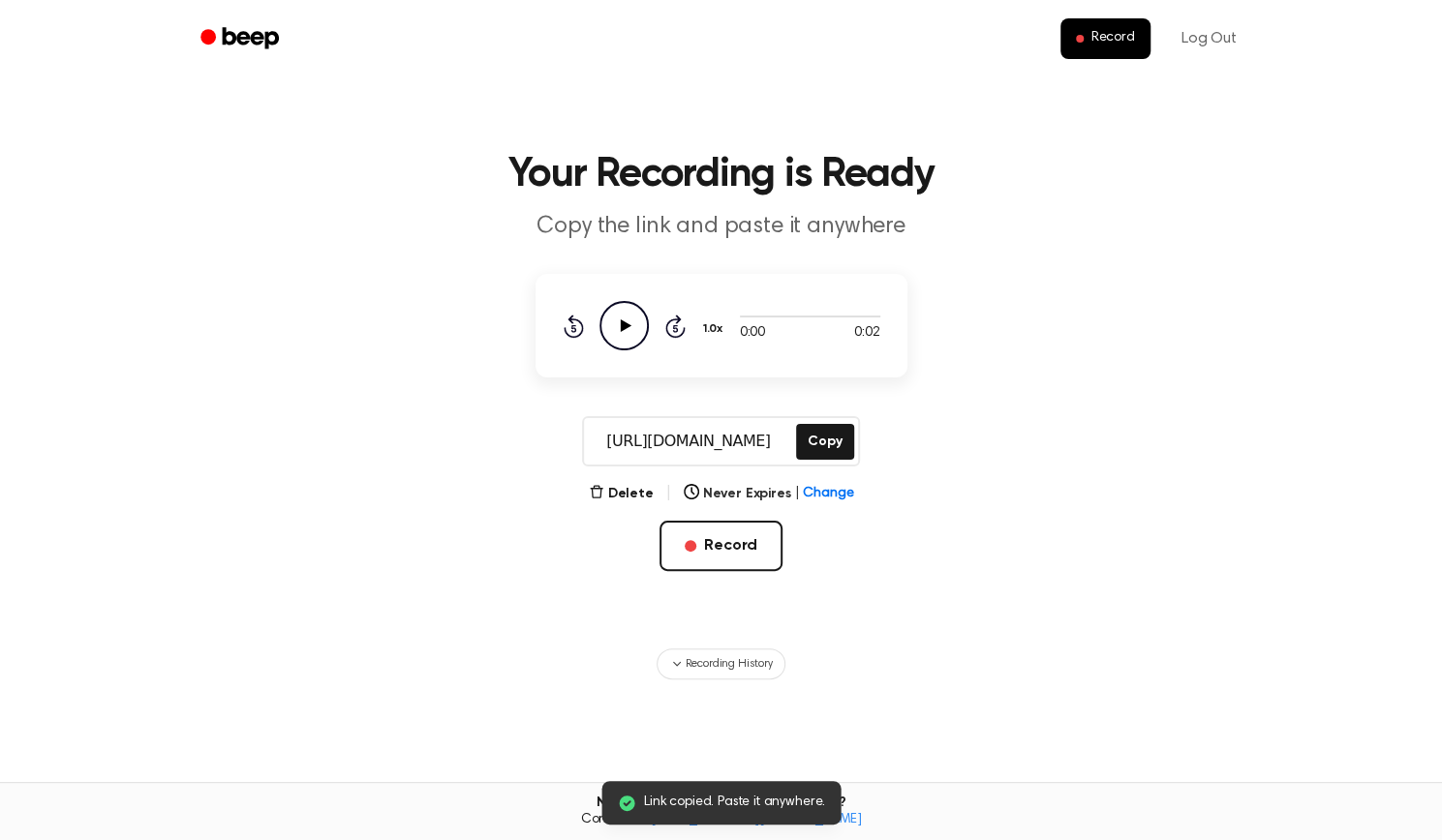
click at [604, 319] on icon "Play Audio" at bounding box center [624, 325] width 50 height 50
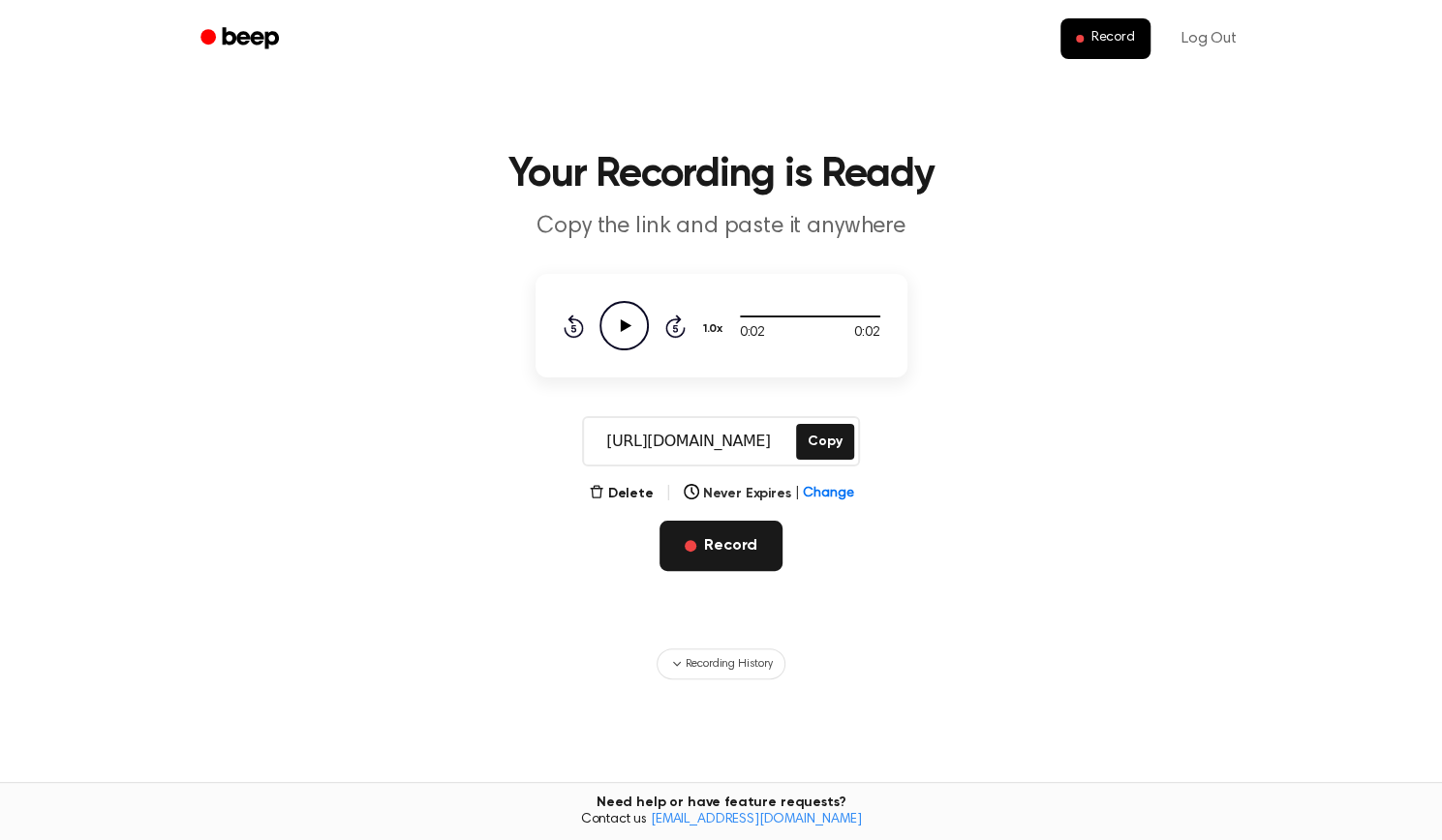
click at [697, 549] on button "Record" at bounding box center [721, 546] width 123 height 51
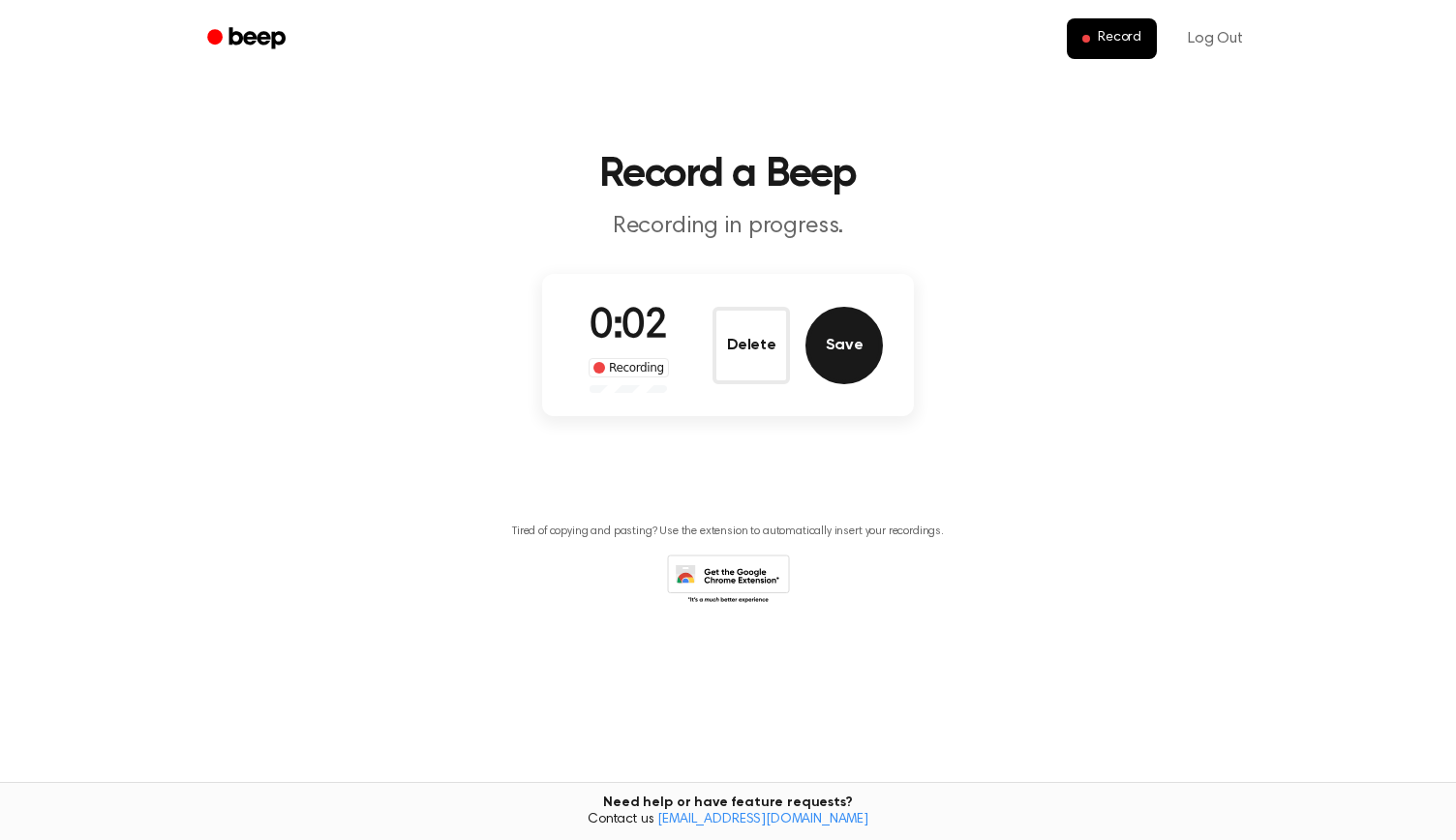
click at [835, 325] on button "Save" at bounding box center [844, 345] width 77 height 77
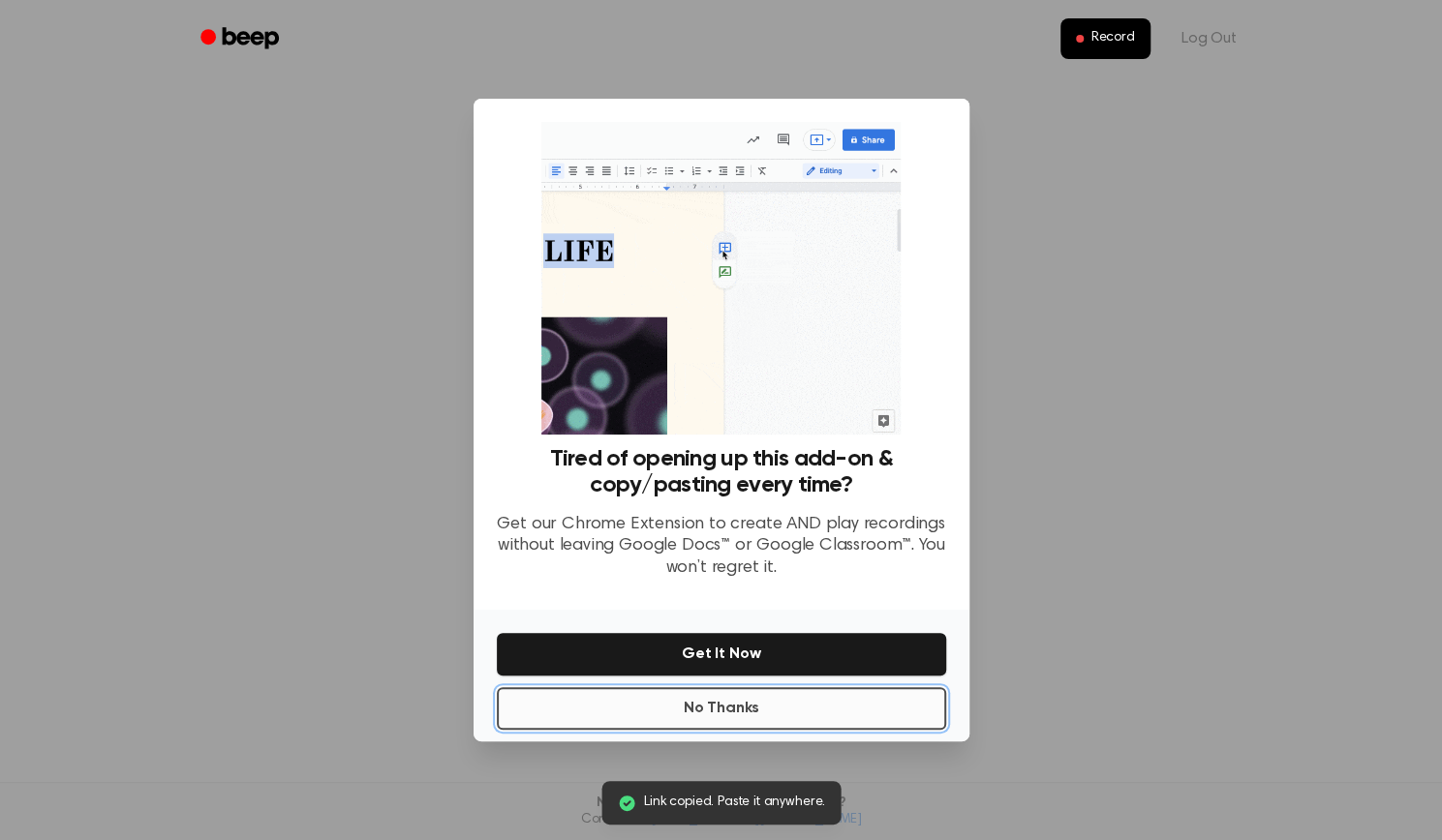
click at [857, 714] on button "No Thanks" at bounding box center [721, 708] width 449 height 43
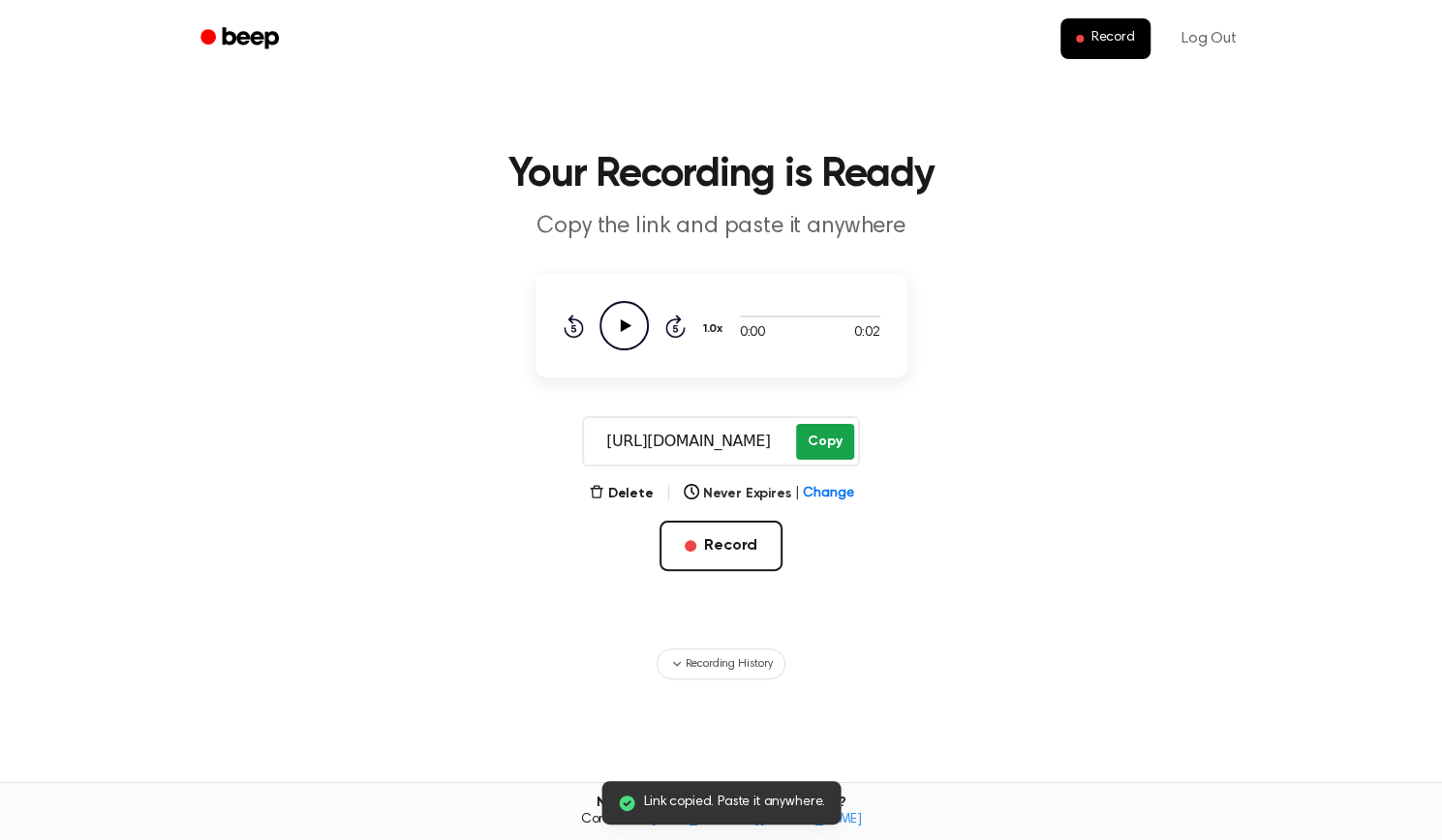
click at [831, 446] on button "Copy" at bounding box center [825, 441] width 58 height 36
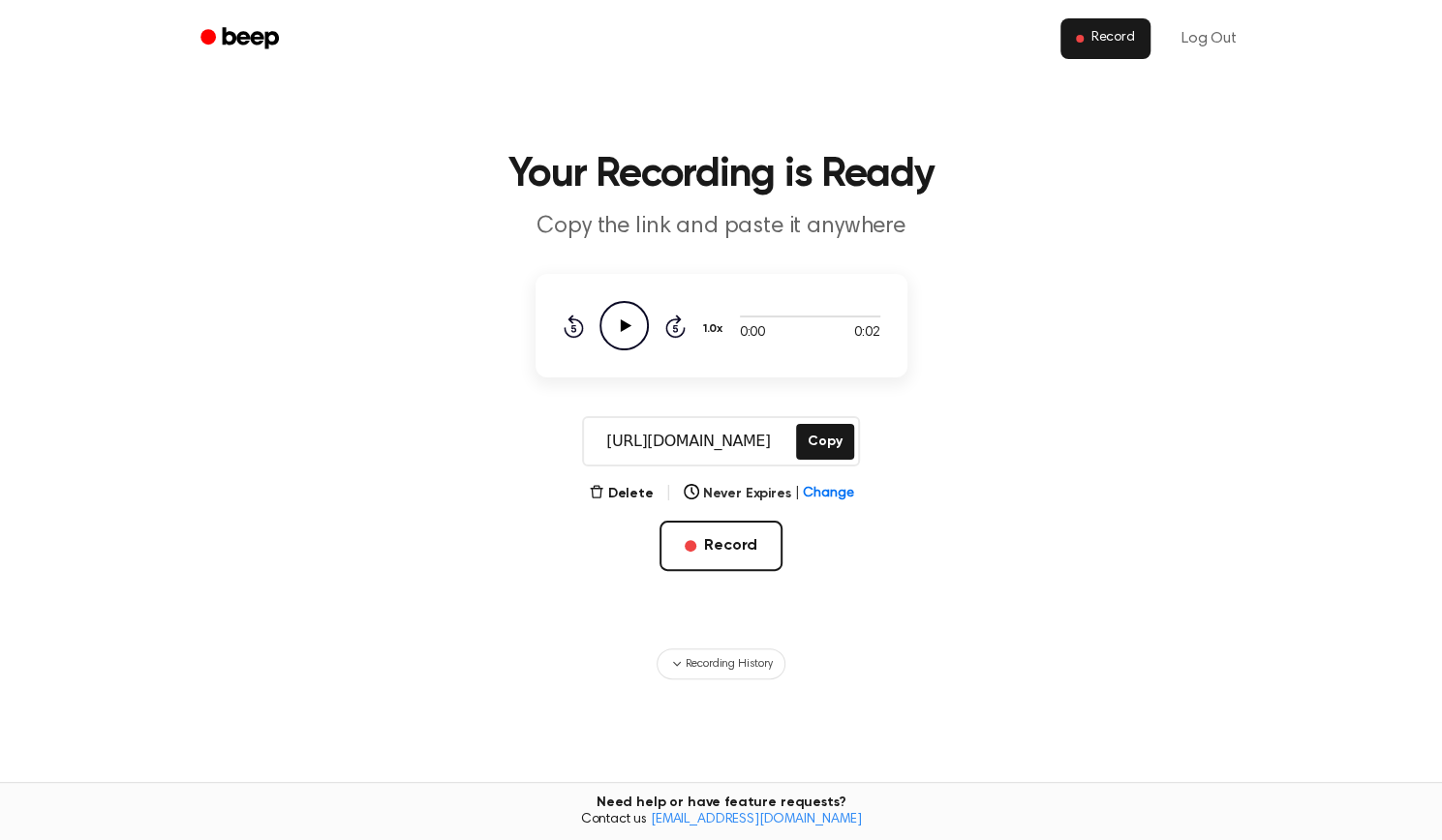
click at [1111, 42] on span "Record" at bounding box center [1113, 39] width 44 height 18
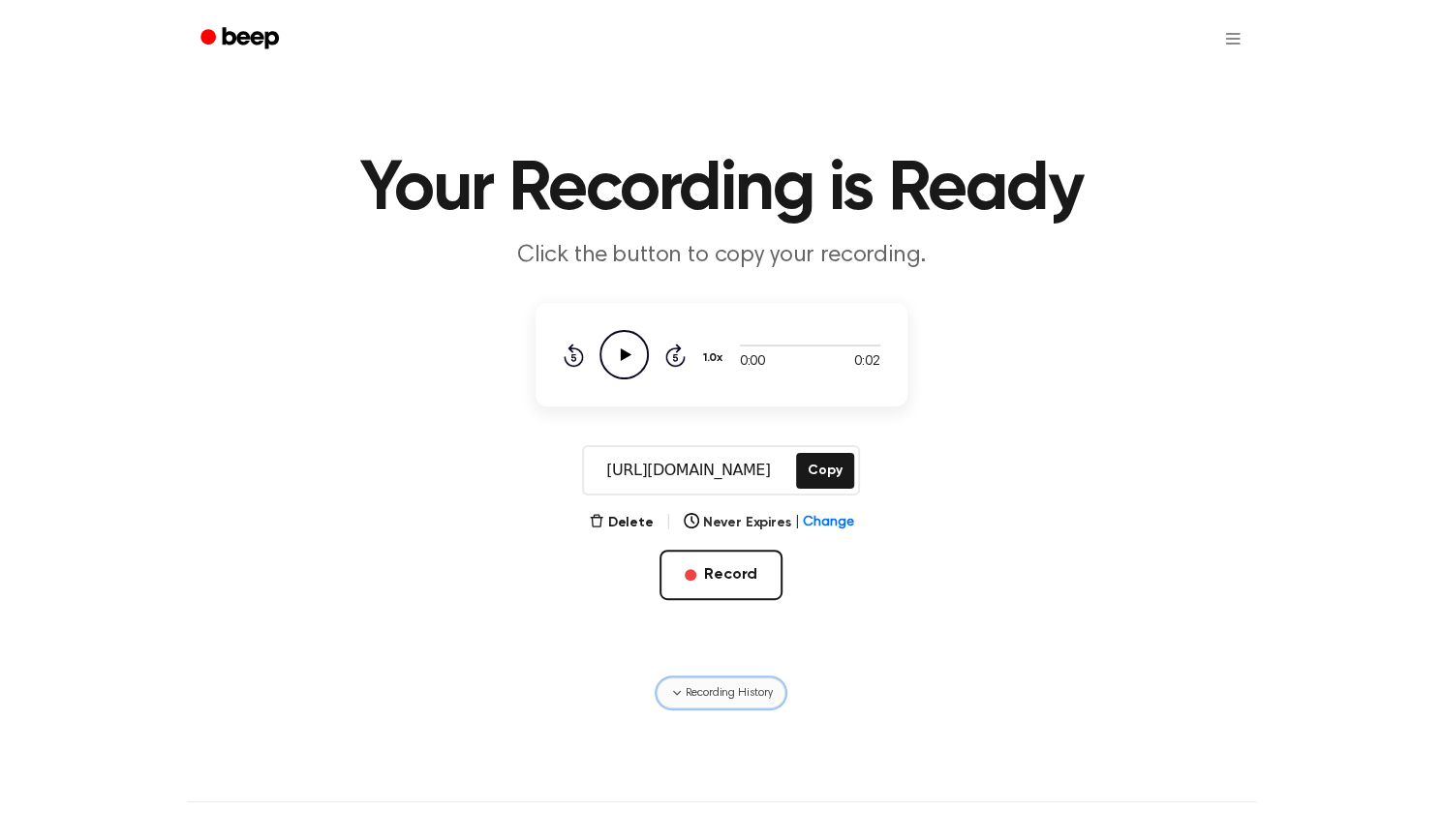
click at [687, 690] on span "Recording History" at bounding box center [727, 693] width 87 height 18
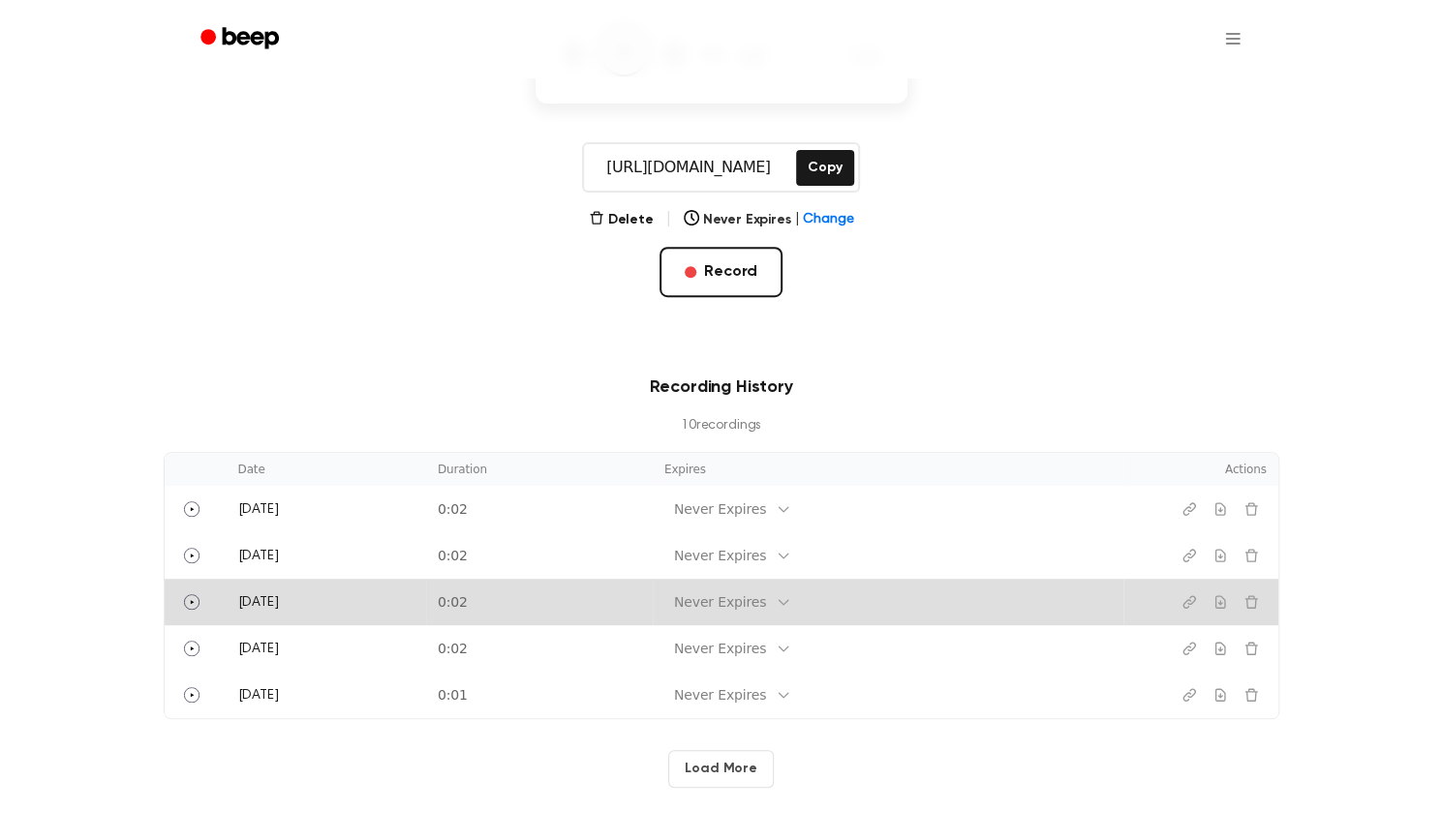
scroll to position [305, 0]
click at [193, 585] on button "Play" at bounding box center [192, 600] width 31 height 31
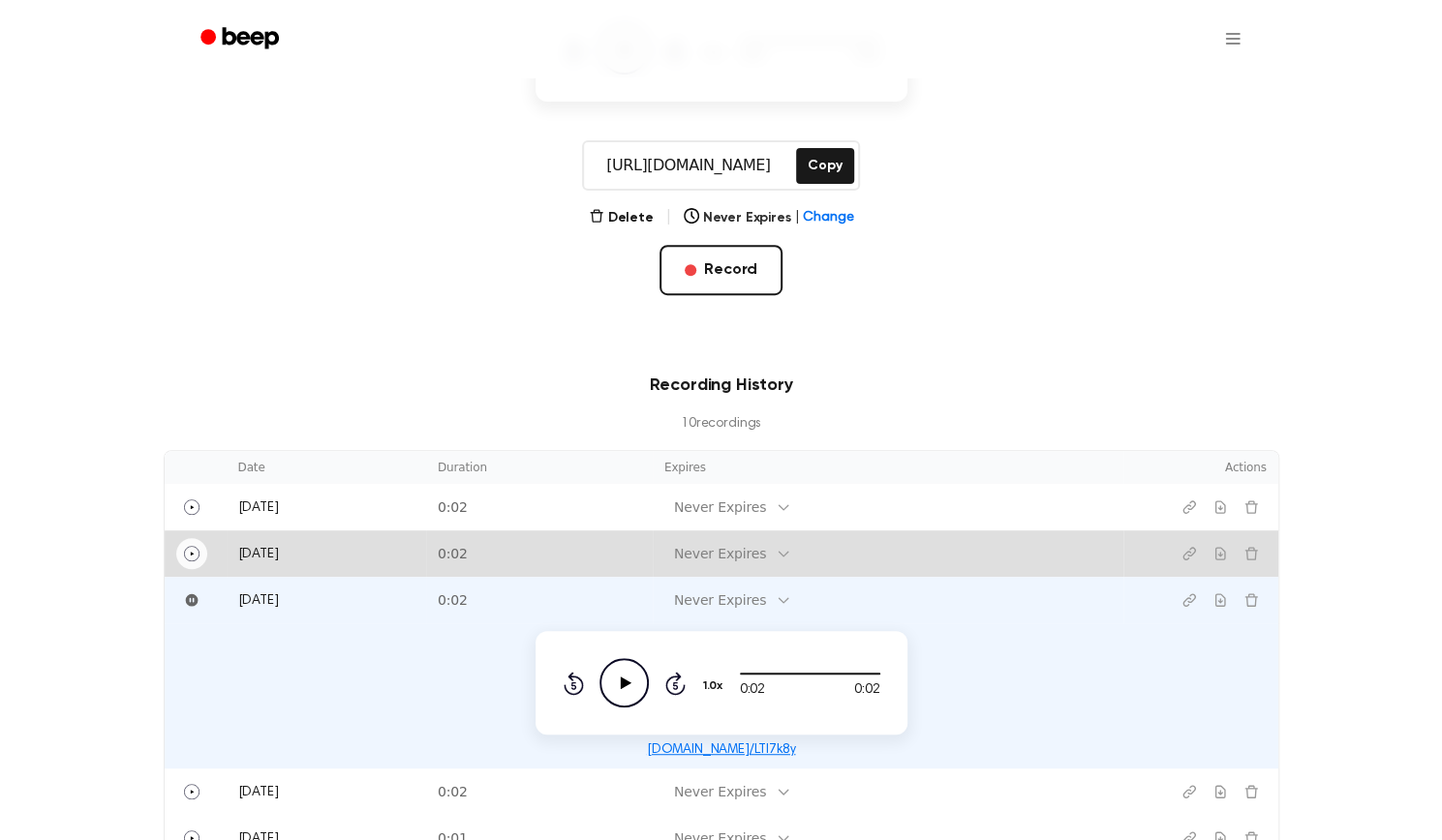
click at [194, 556] on icon "Play" at bounding box center [192, 554] width 16 height 16
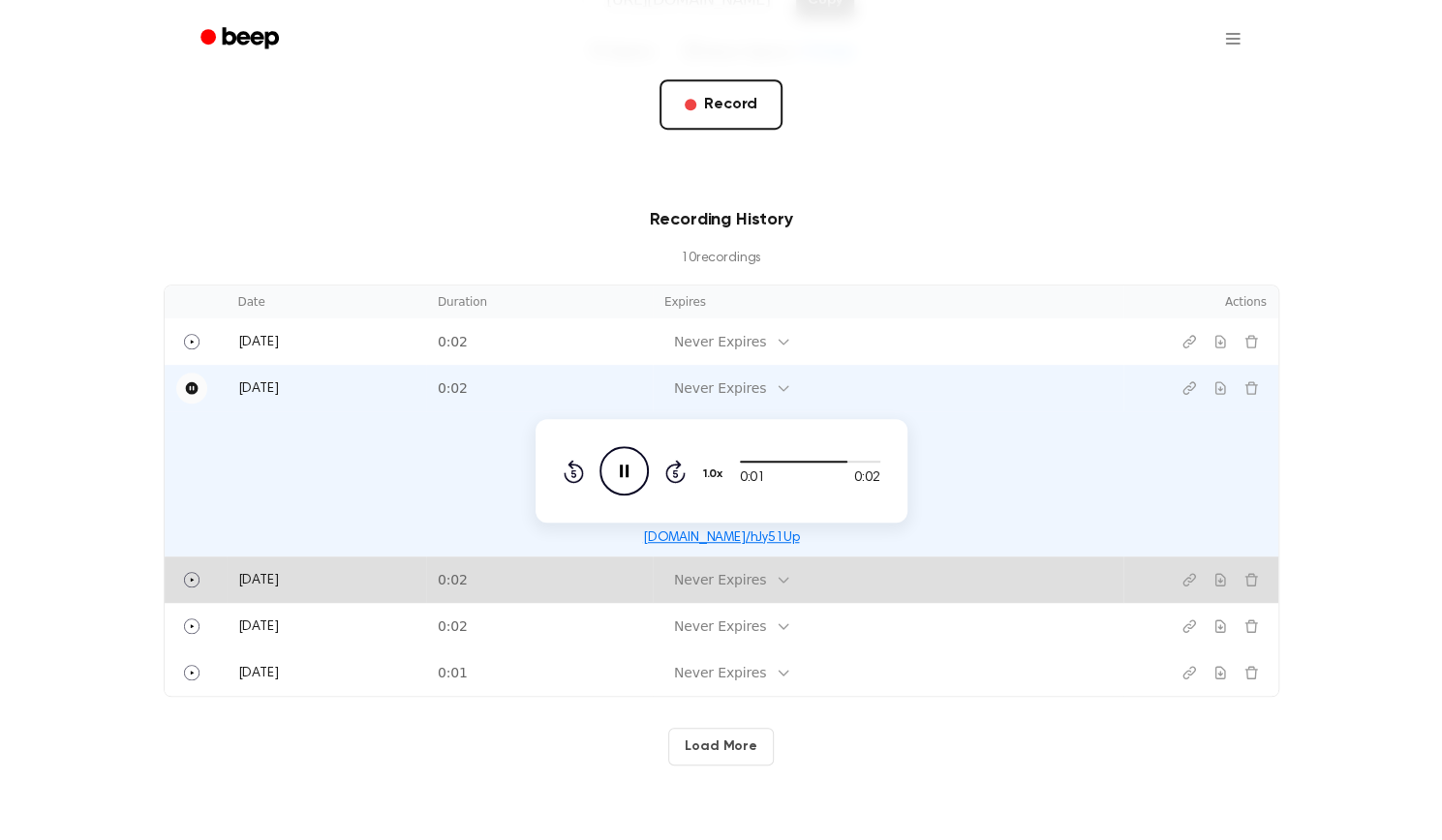
scroll to position [487, 0]
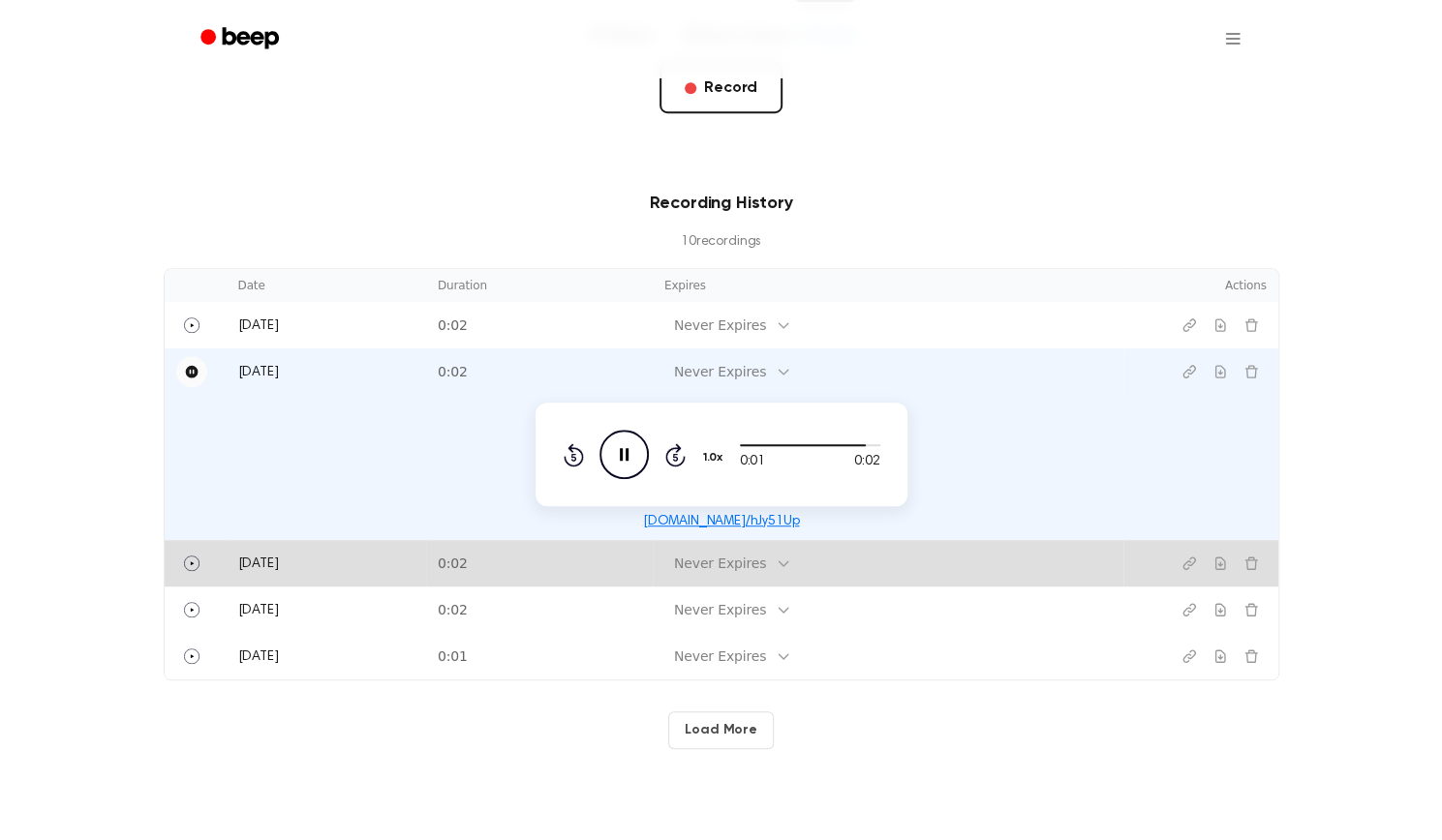
click at [194, 556] on icon "Play" at bounding box center [192, 563] width 16 height 16
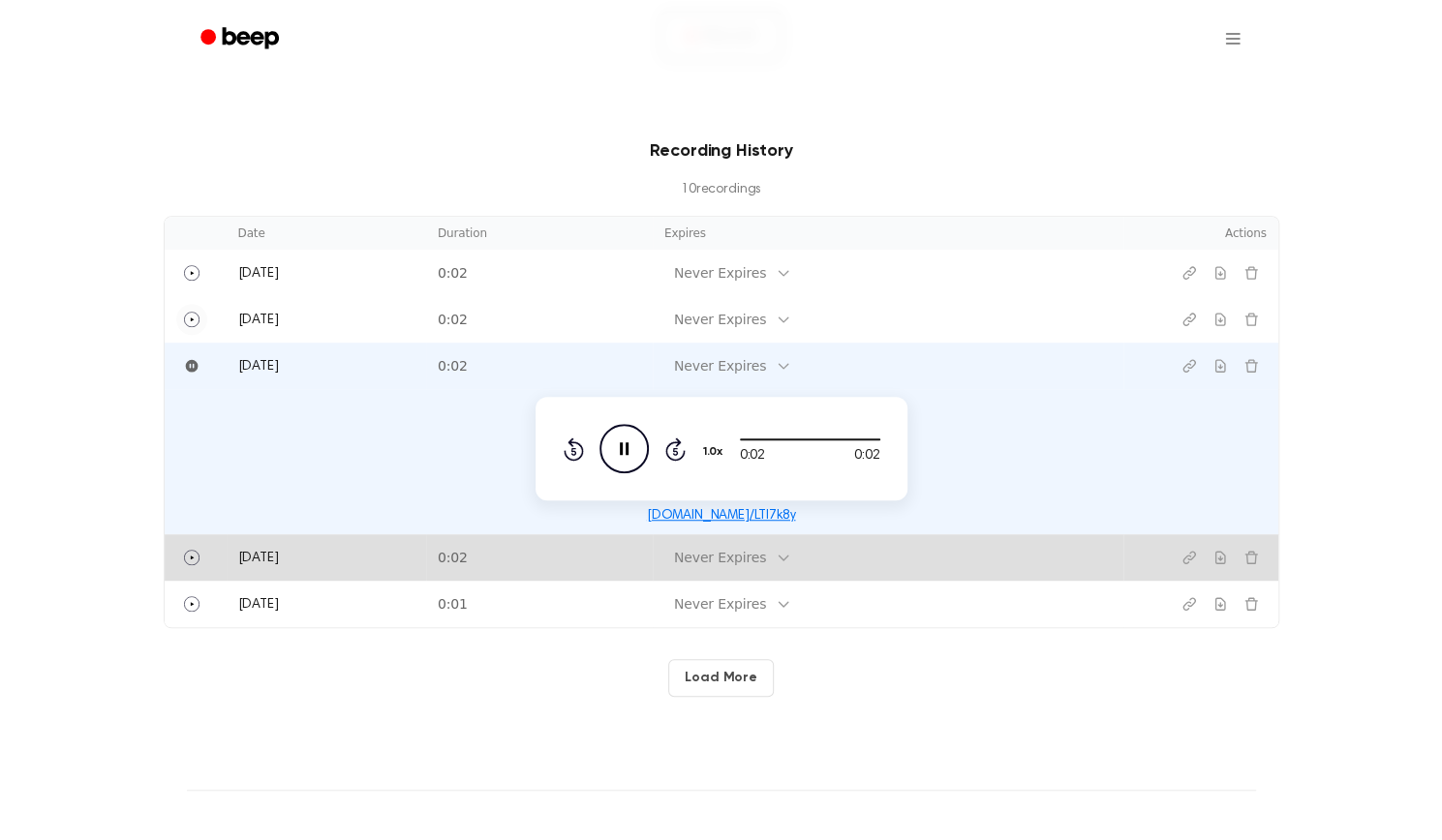
scroll to position [545, 0]
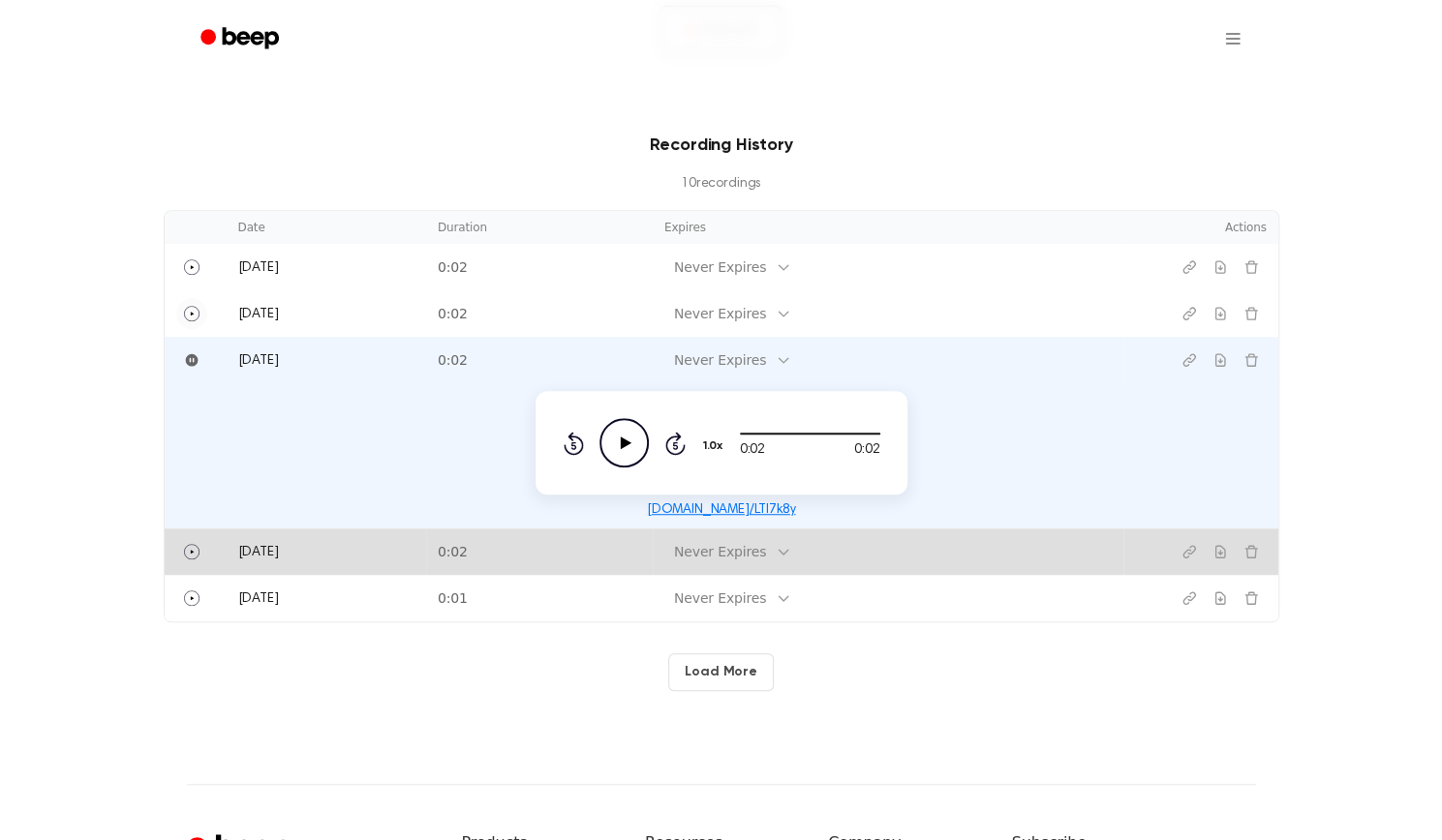
click at [194, 556] on circle "Play" at bounding box center [191, 551] width 15 height 15
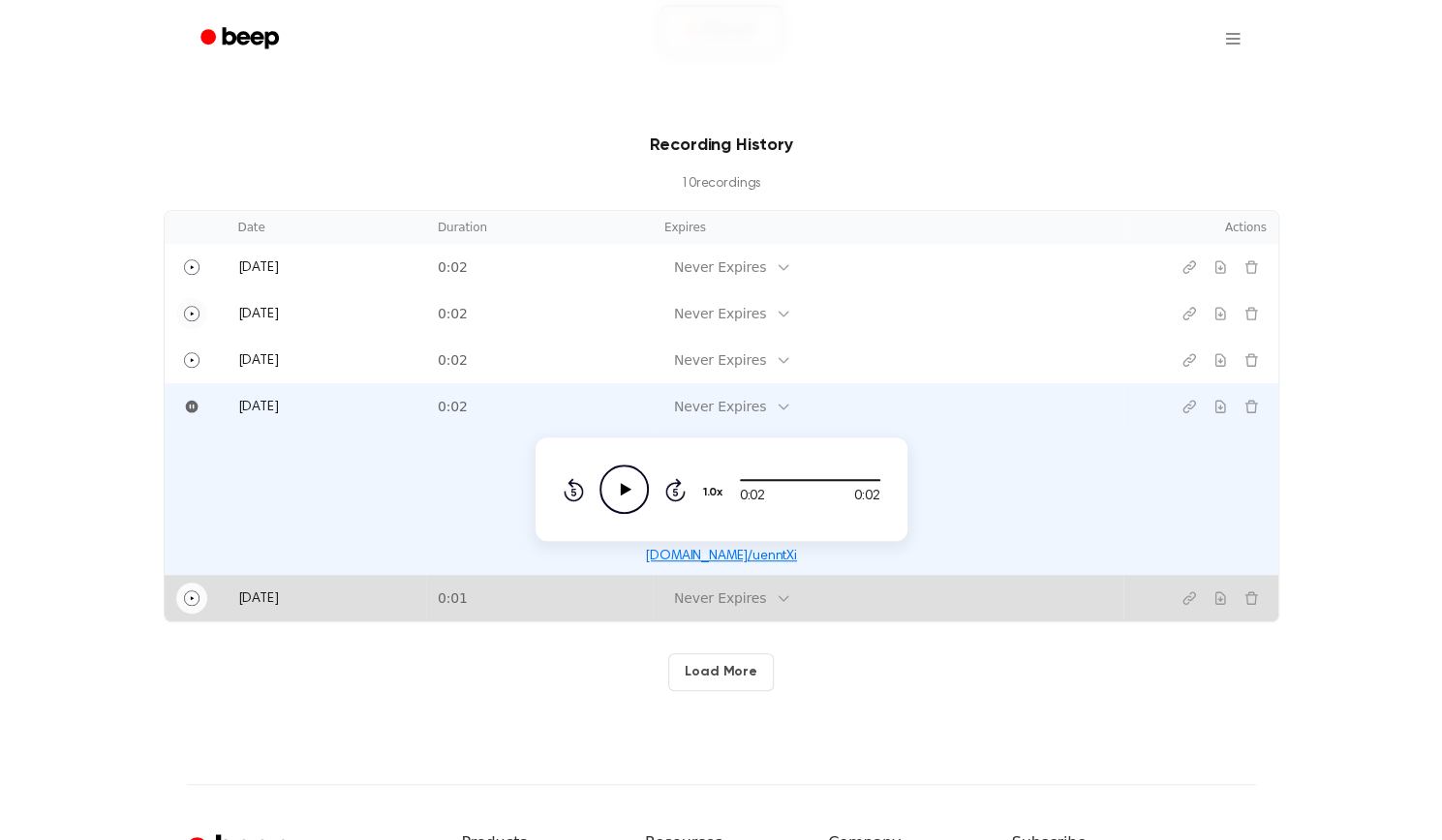
click at [190, 599] on icon "Play" at bounding box center [192, 598] width 16 height 16
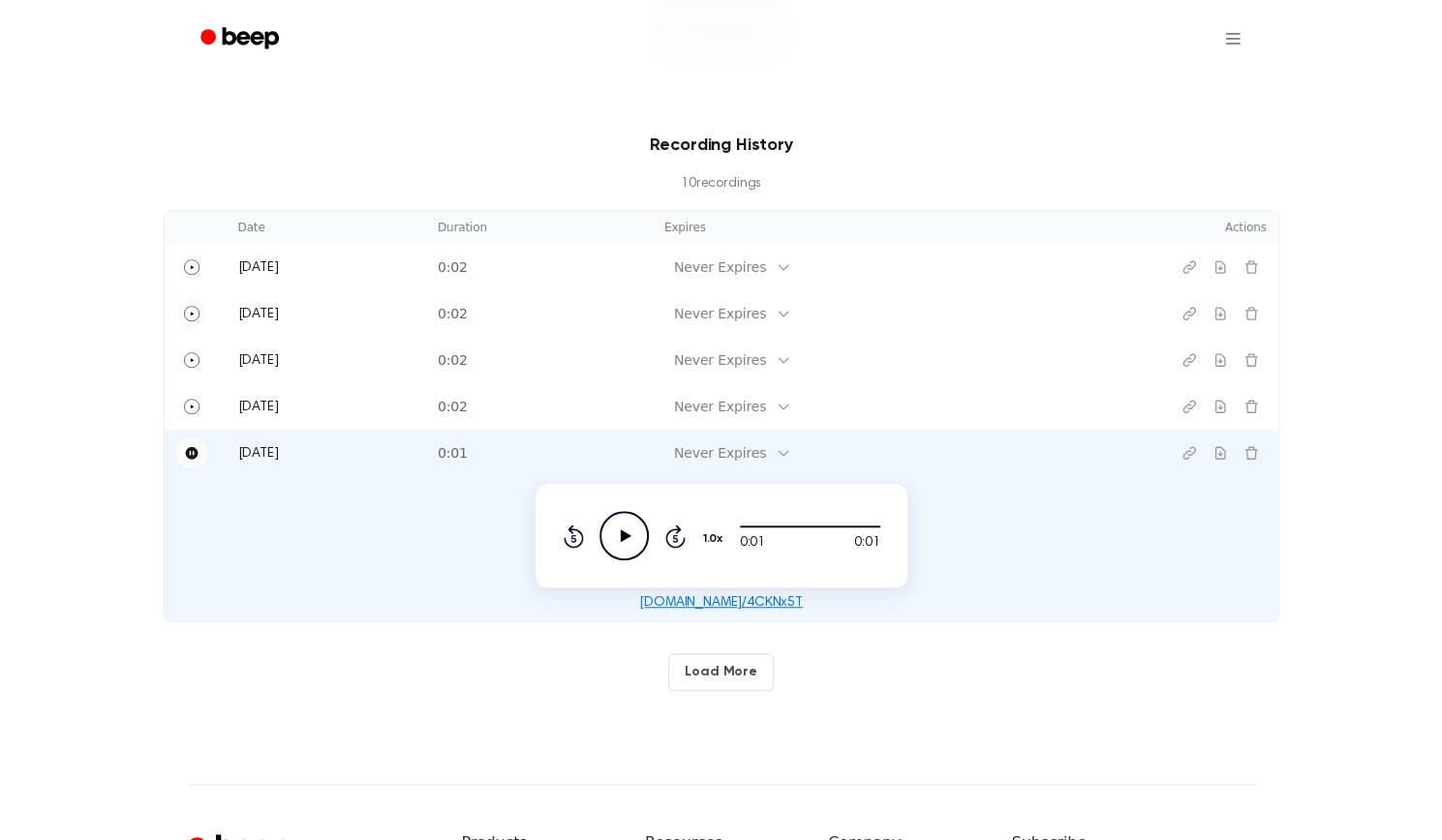
click at [709, 663] on button "Load More" at bounding box center [721, 672] width 105 height 38
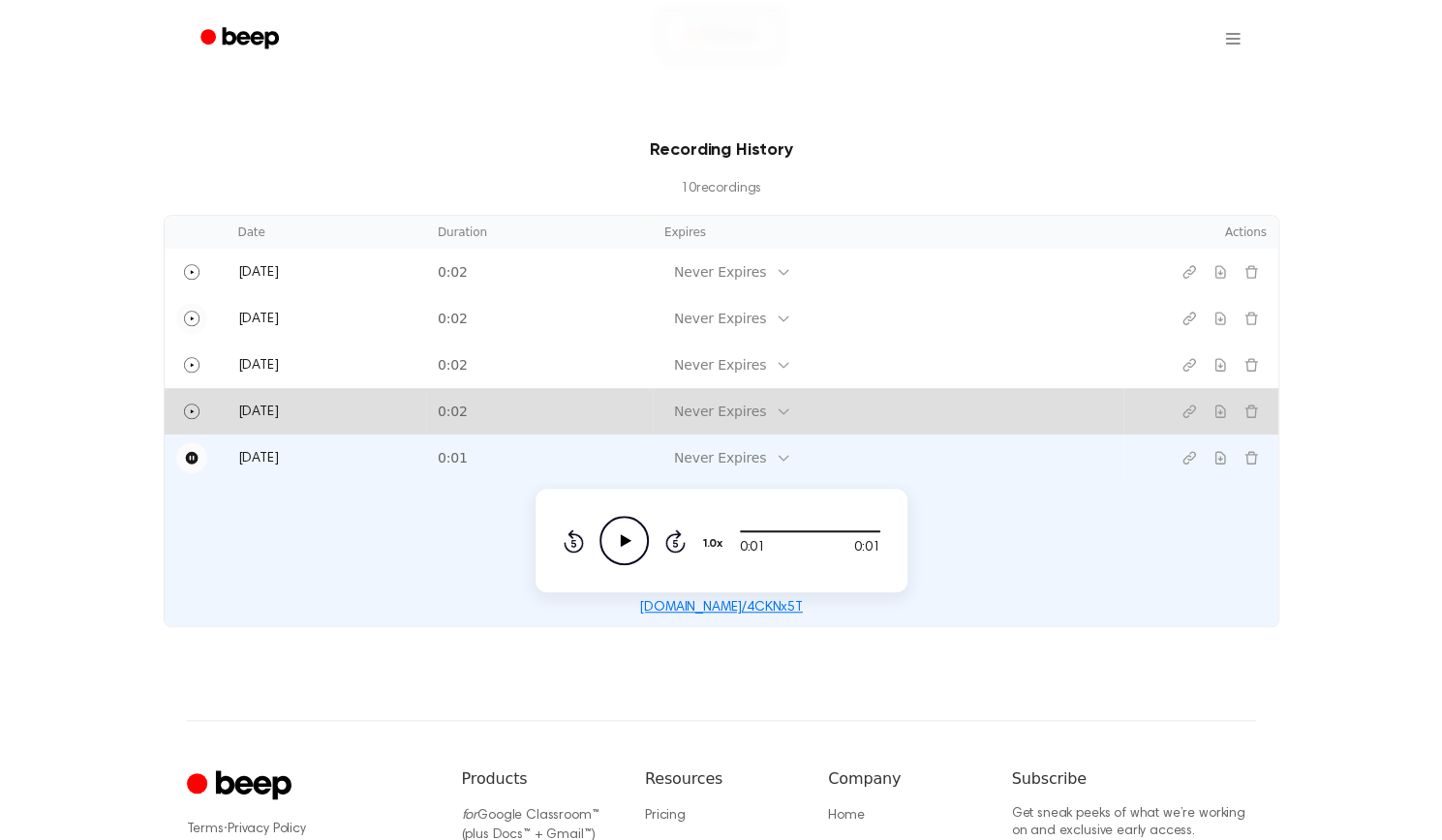
scroll to position [572, 0]
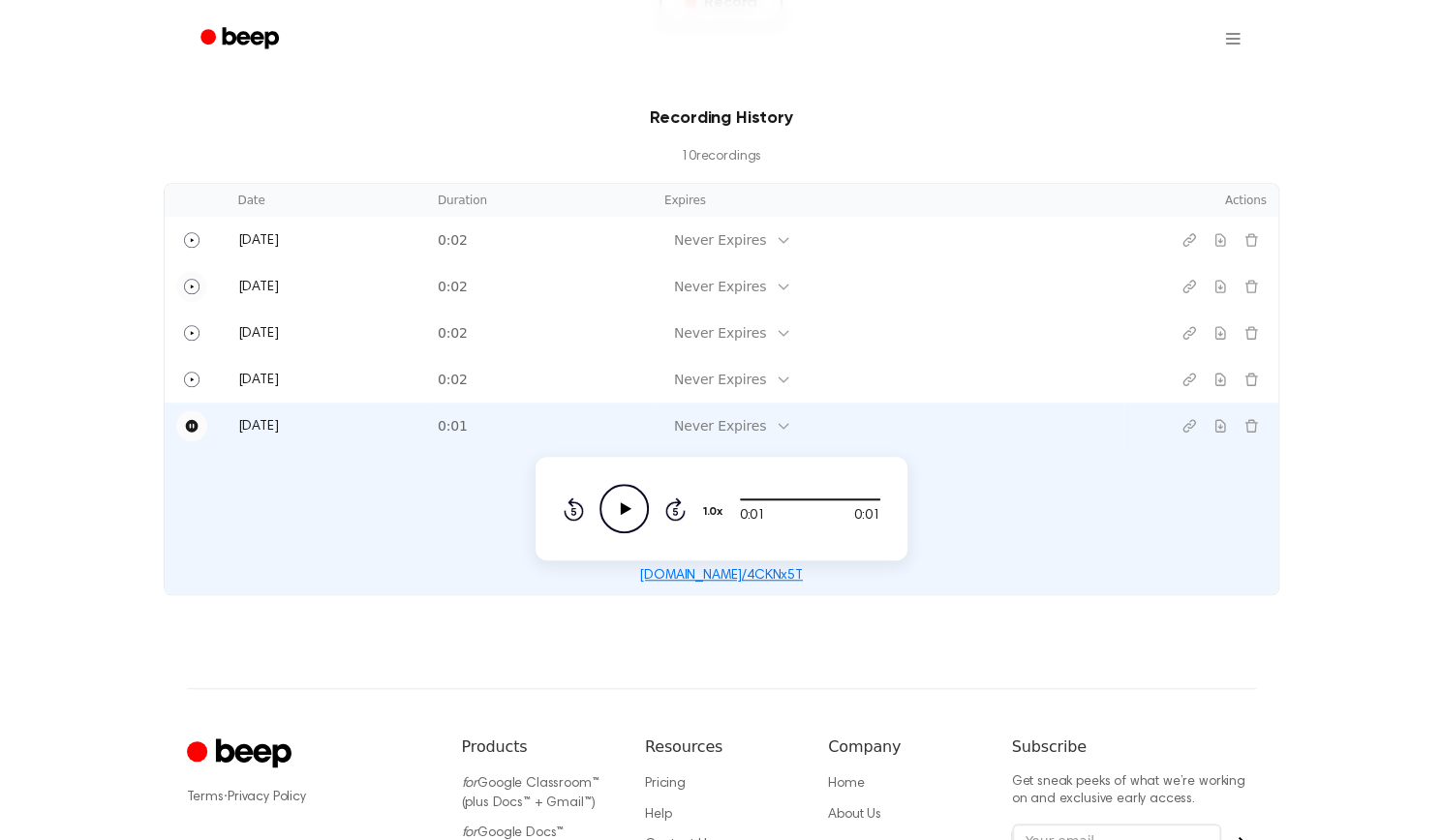
click at [192, 424] on icon "Pause" at bounding box center [192, 426] width 16 height 16
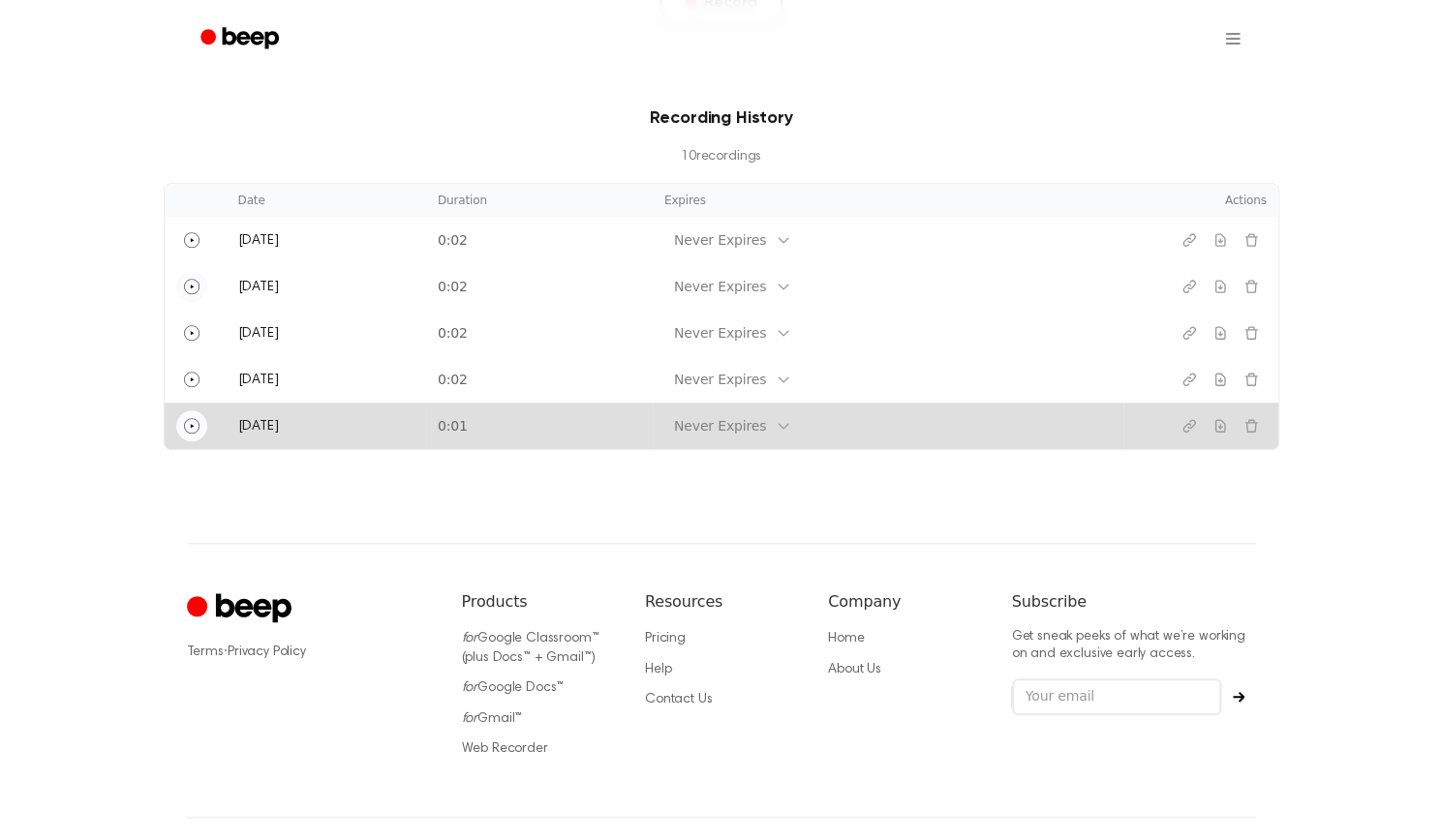
click at [192, 424] on icon "Play" at bounding box center [192, 426] width 16 height 16
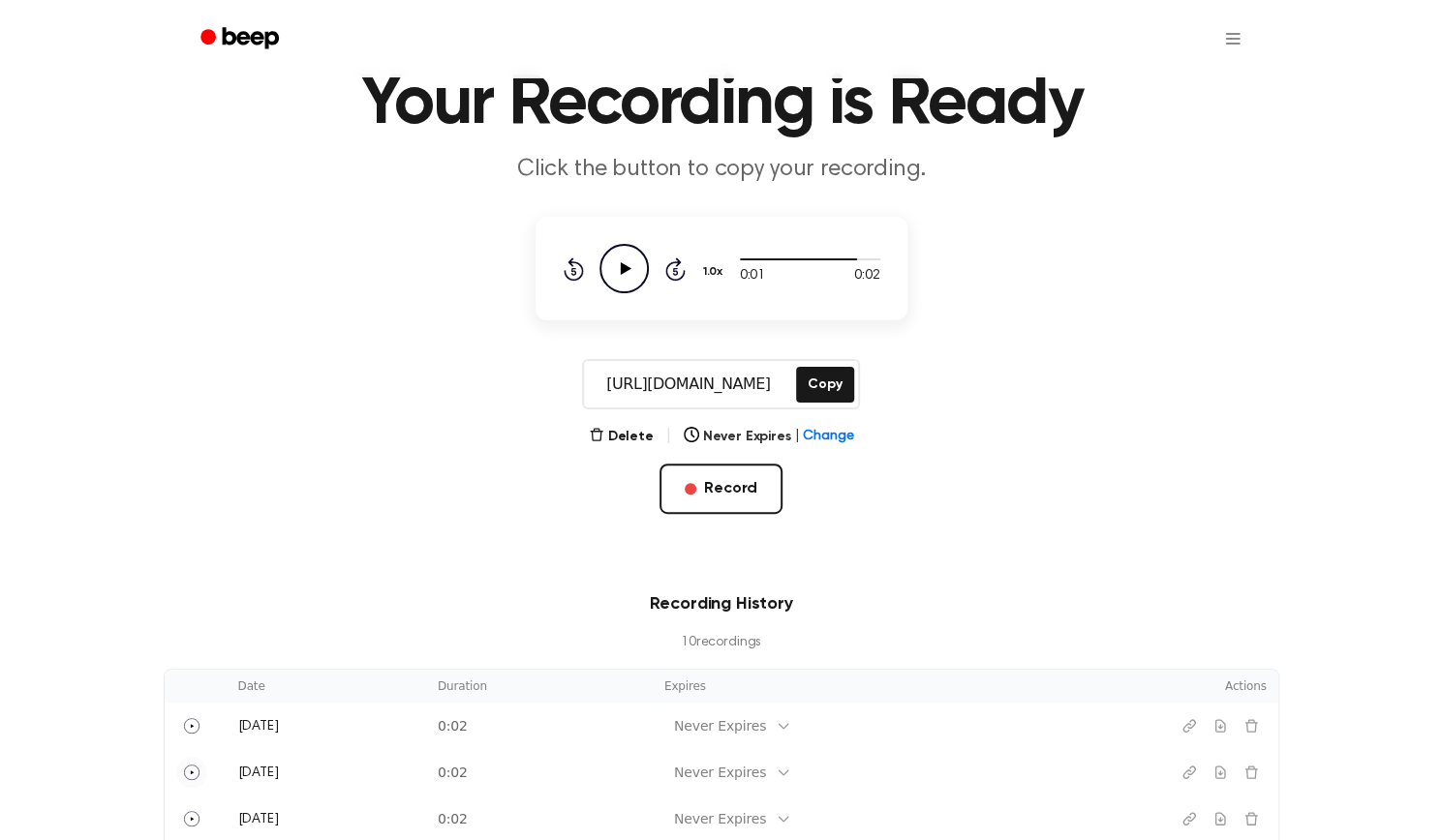
scroll to position [0, 0]
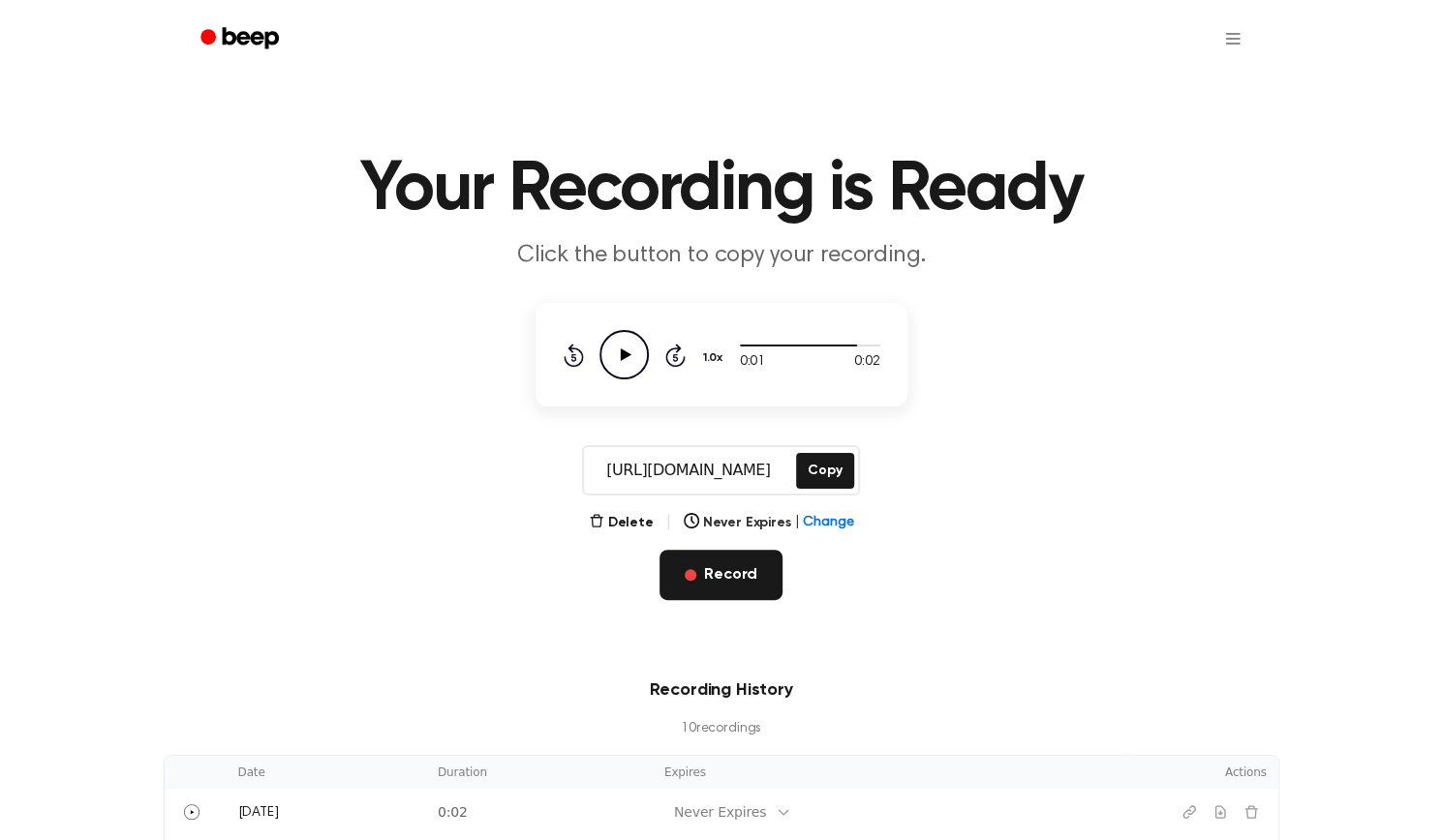
click at [682, 577] on button "Record" at bounding box center [721, 575] width 123 height 51
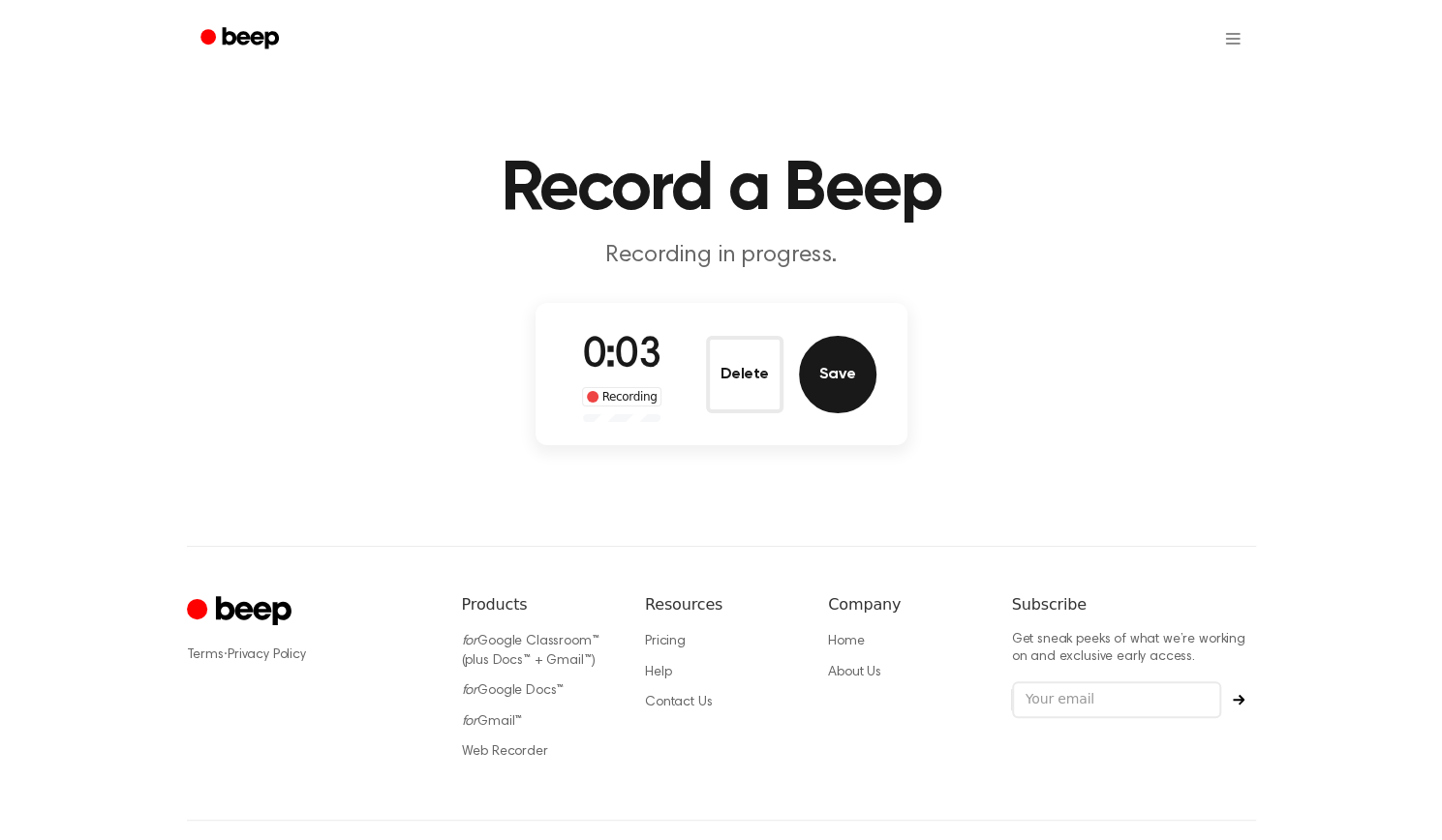
click at [838, 372] on button "Save" at bounding box center [838, 374] width 77 height 77
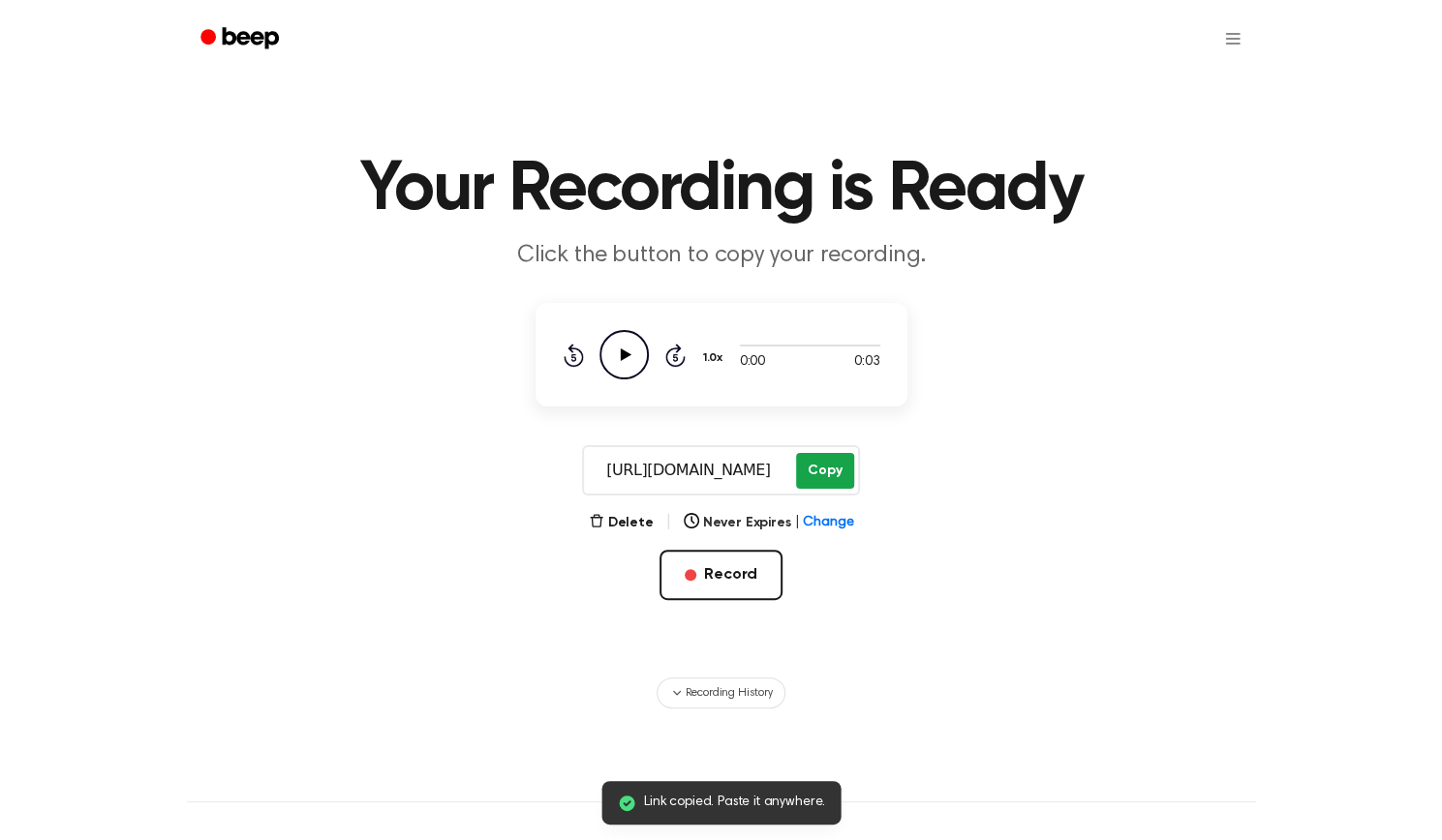
click at [815, 471] on button "Copy" at bounding box center [825, 471] width 58 height 36
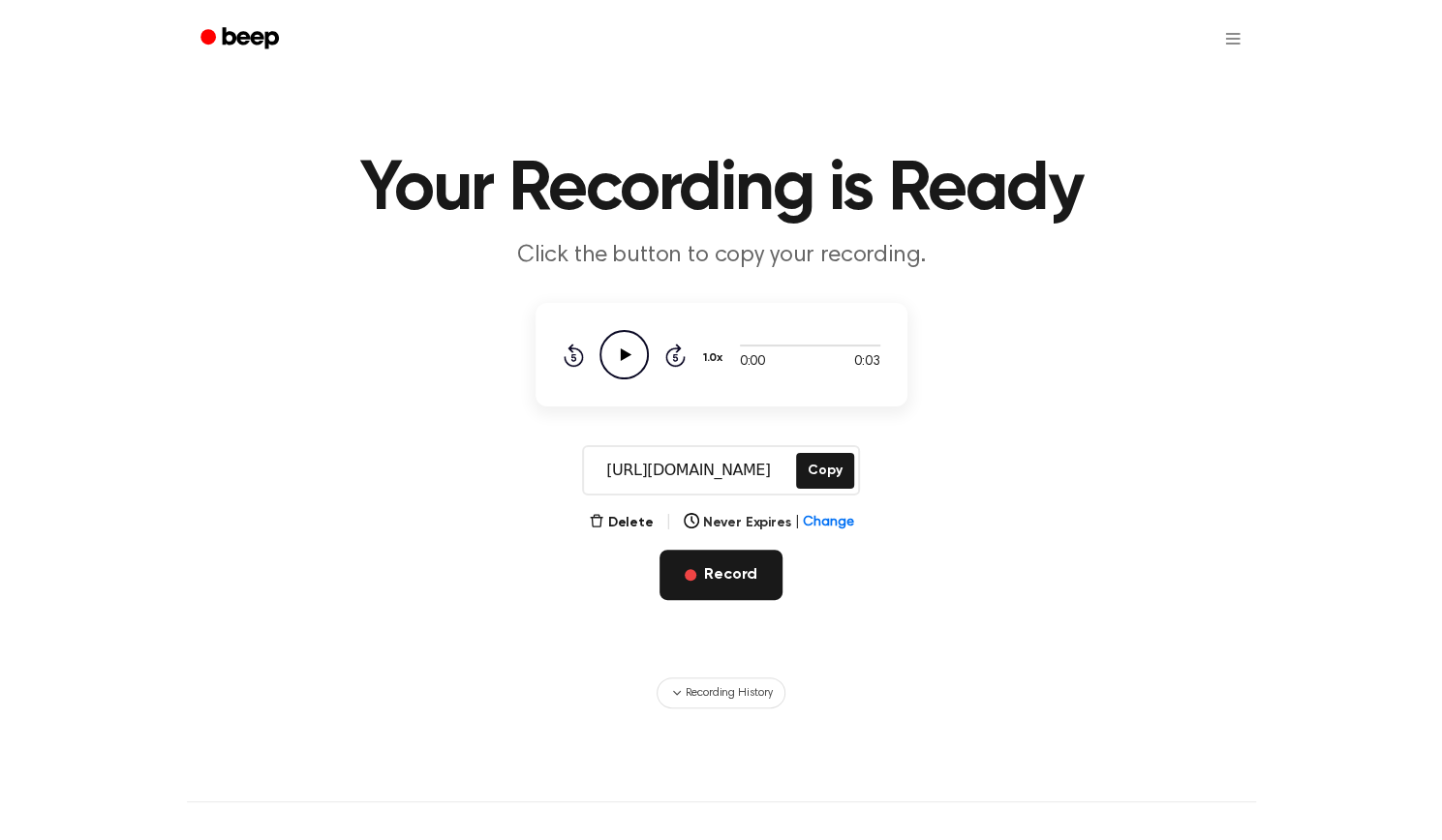
click at [693, 593] on button "Record" at bounding box center [721, 575] width 123 height 51
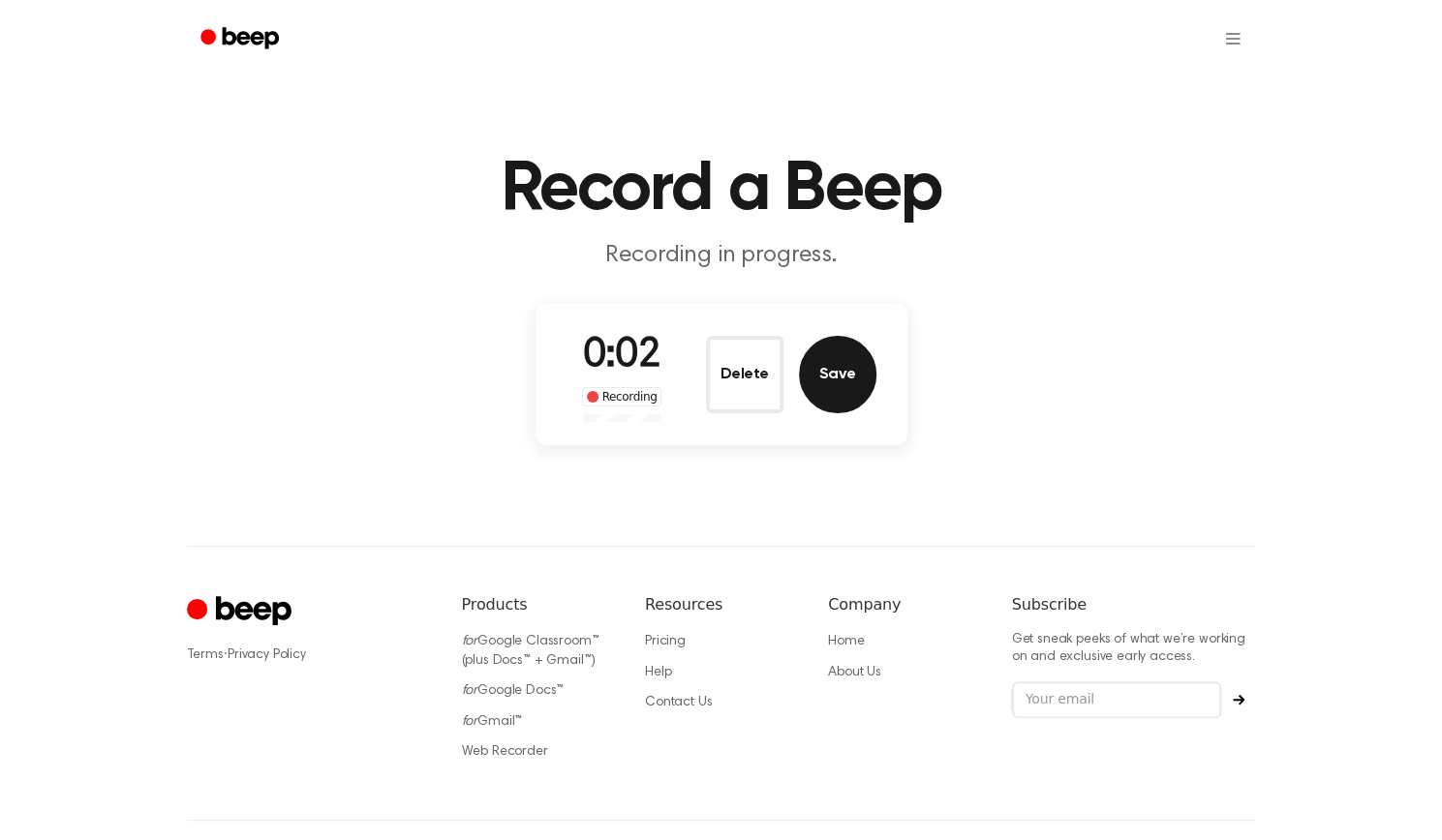
click at [815, 377] on button "Save" at bounding box center [838, 374] width 77 height 77
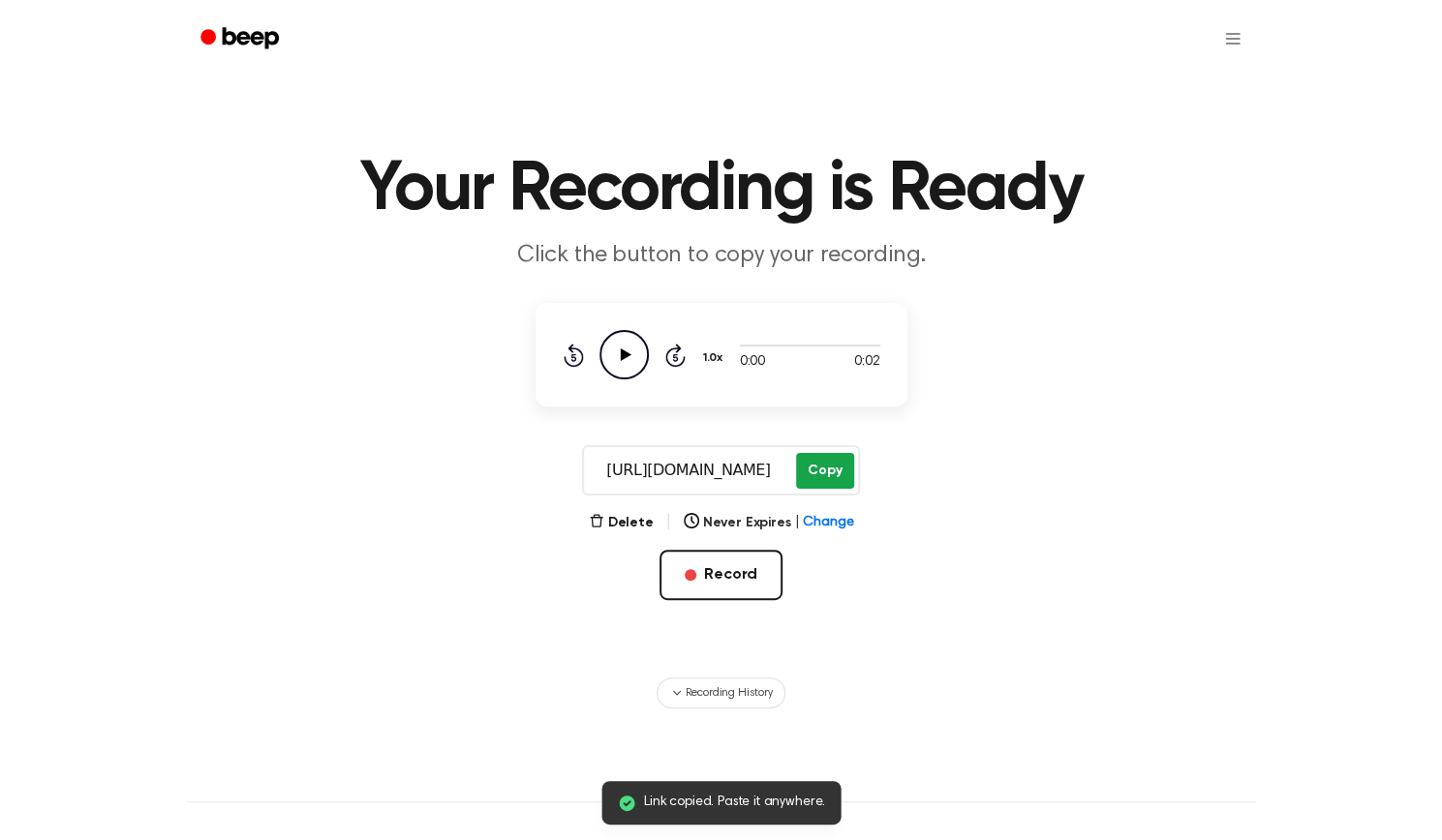
click at [827, 470] on button "Copy" at bounding box center [825, 471] width 58 height 36
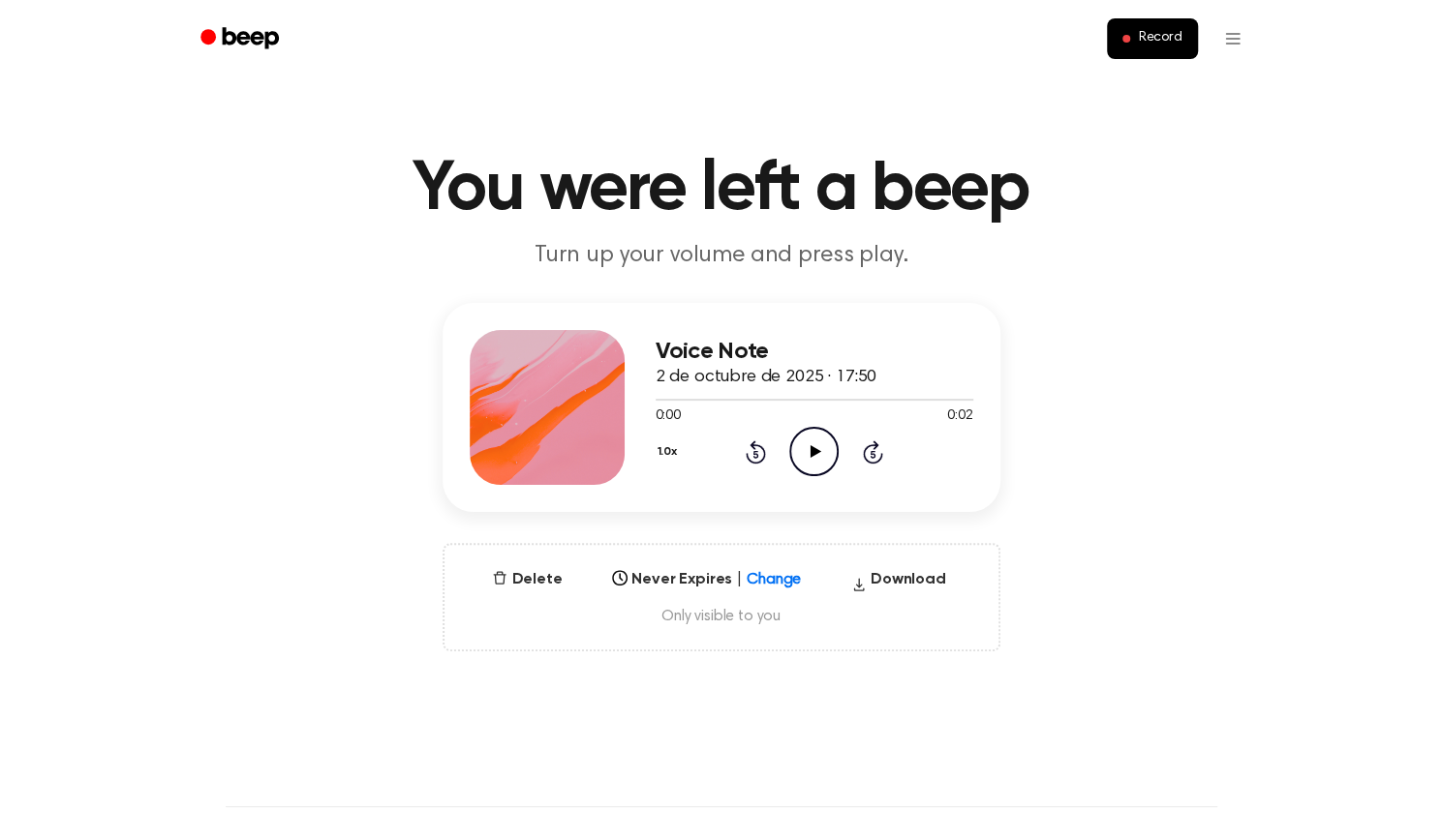
click at [802, 451] on icon "Play Audio" at bounding box center [814, 451] width 50 height 50
click at [730, 352] on h3 "Voice Note" at bounding box center [815, 352] width 318 height 26
drag, startPoint x: 765, startPoint y: 351, endPoint x: 638, endPoint y: 348, distance: 127.0
click at [638, 348] on div "Voice Note 2 de octubre de 2025 · 17:50 0:02 0:02 Your browser does not support…" at bounding box center [721, 407] width 558 height 210
click at [1066, 538] on div "Voice Note 2 de octubre de 2025 · 17:50 0:02 0:02 Your browser does not support…" at bounding box center [721, 477] width 1395 height 349
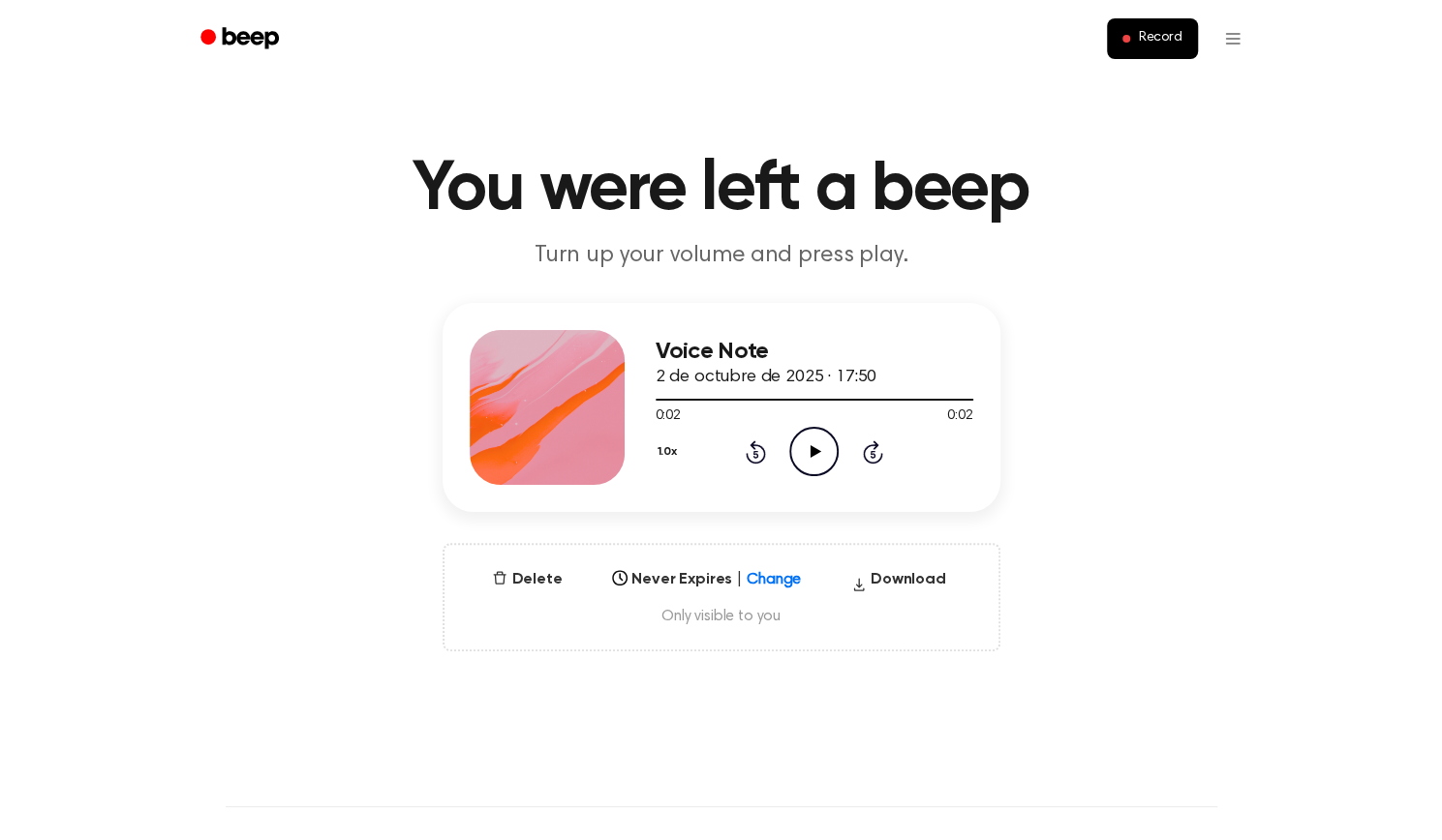
click at [799, 424] on div "0:02 0:02" at bounding box center [815, 416] width 318 height 20
click at [806, 444] on icon "Play Audio" at bounding box center [814, 451] width 50 height 50
click at [807, 446] on icon "Play Audio" at bounding box center [814, 451] width 50 height 50
